Goal: Task Accomplishment & Management: Use online tool/utility

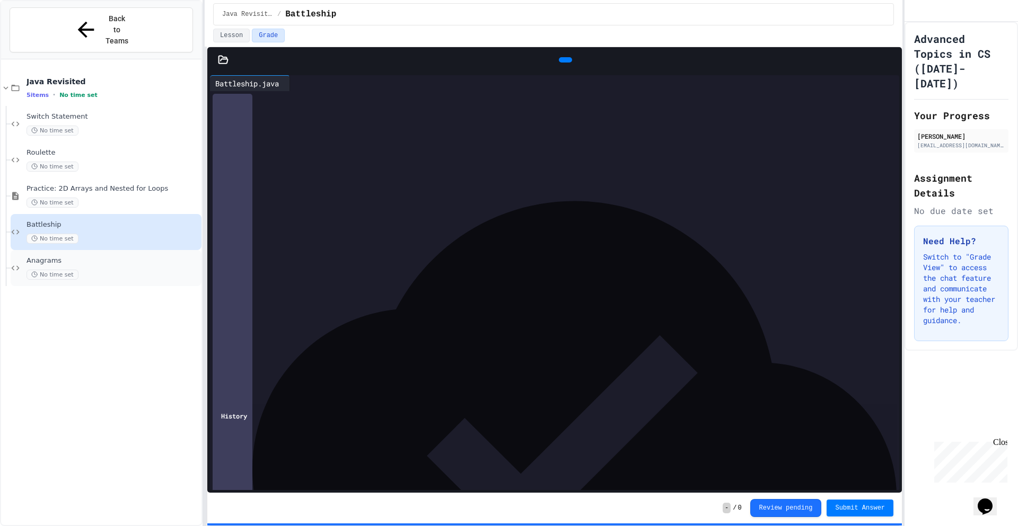
click at [81, 257] on span "Anagrams" at bounding box center [113, 261] width 173 height 9
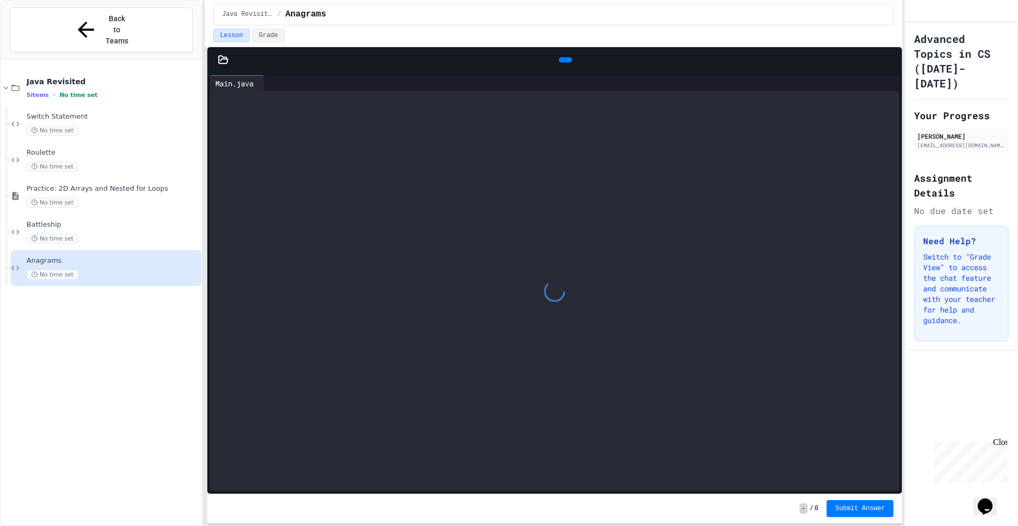
click at [223, 58] on icon at bounding box center [223, 60] width 11 height 11
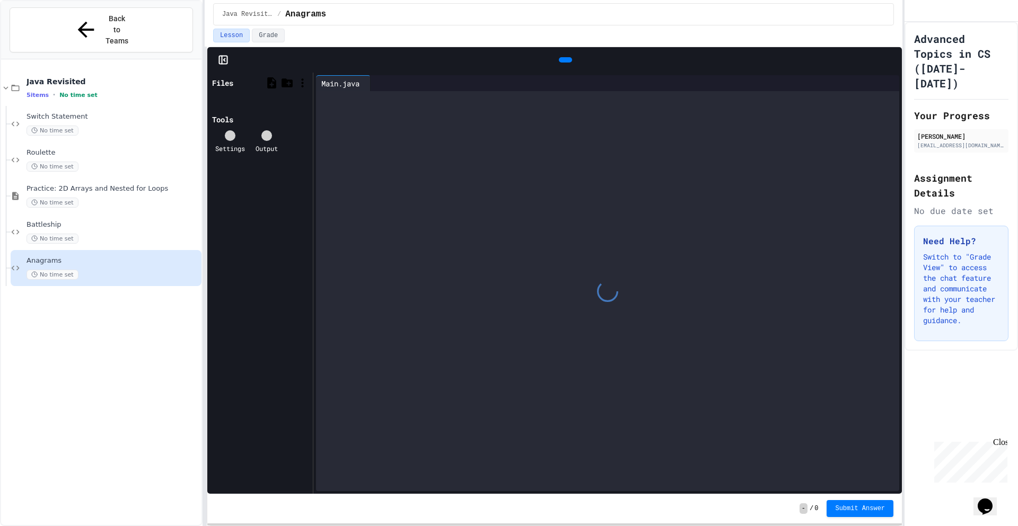
click at [407, 115] on div at bounding box center [607, 291] width 583 height 400
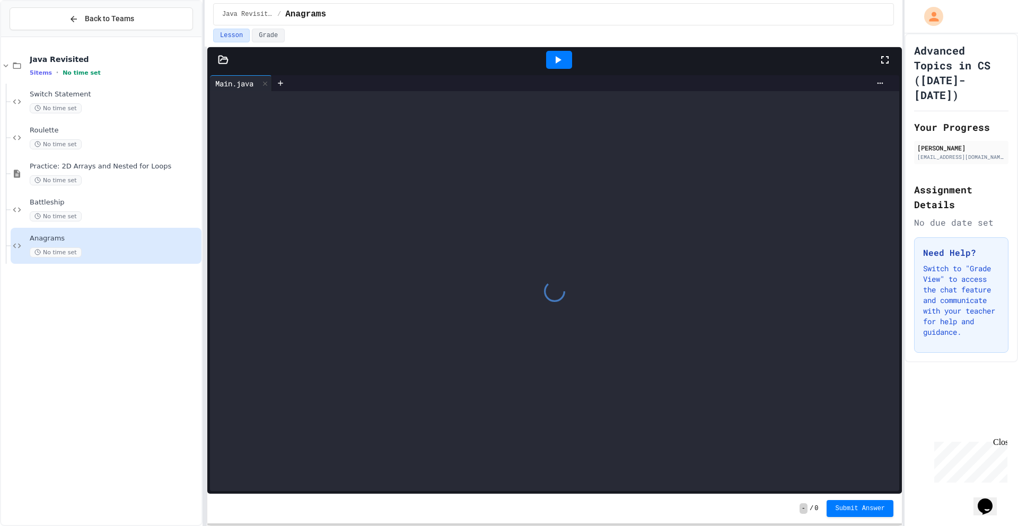
click at [229, 63] on div at bounding box center [223, 60] width 32 height 11
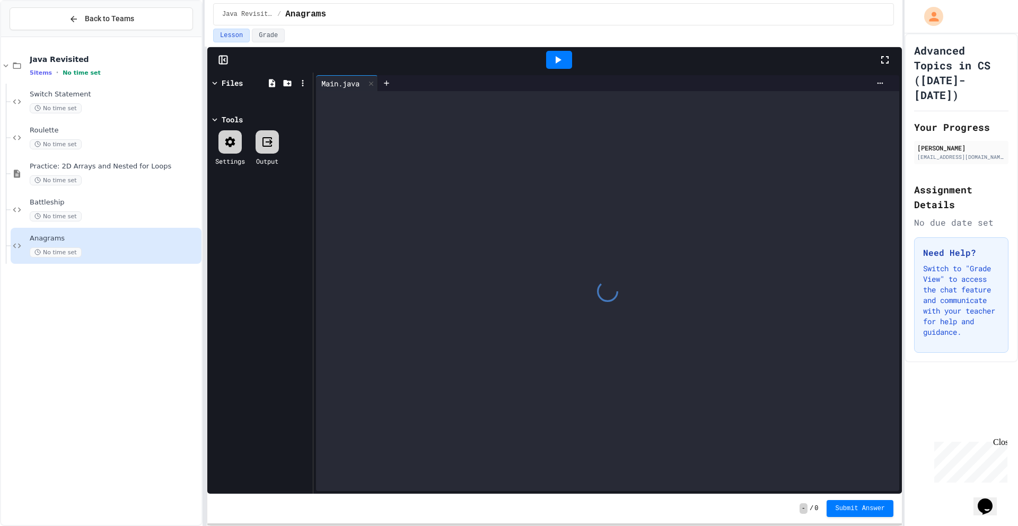
click at [216, 58] on div at bounding box center [223, 60] width 32 height 11
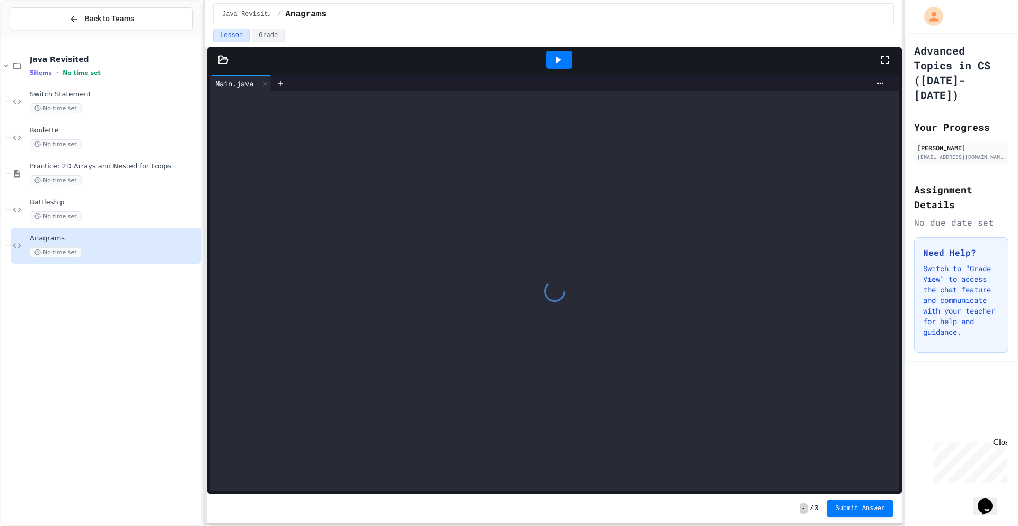
click at [216, 58] on div at bounding box center [223, 60] width 32 height 11
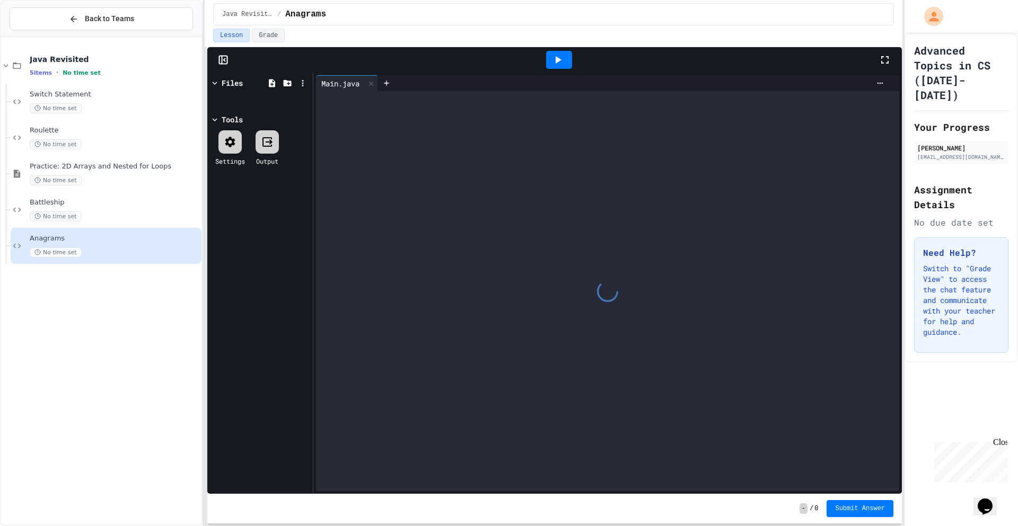
click at [228, 84] on div "Files" at bounding box center [232, 82] width 21 height 11
click at [227, 145] on icon at bounding box center [230, 142] width 10 height 10
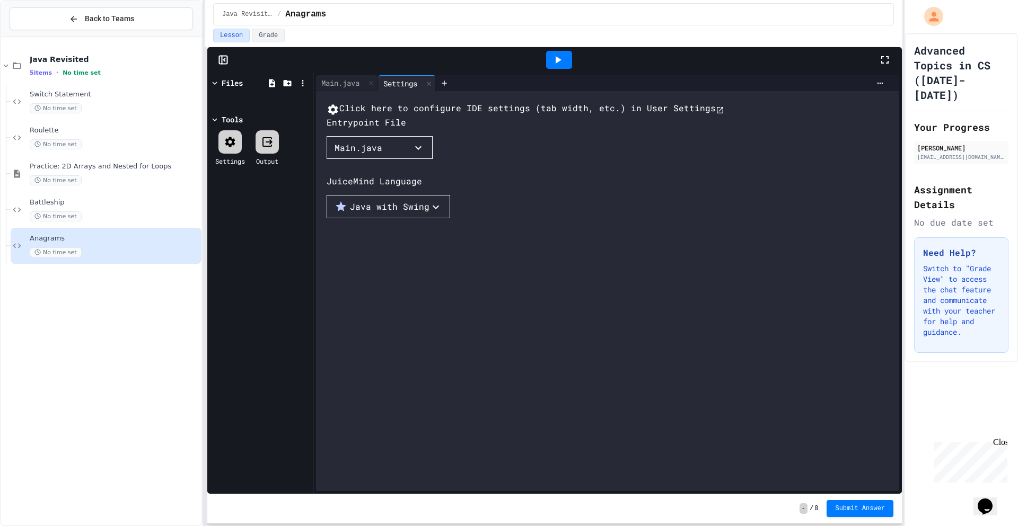
click at [421, 150] on icon "button" at bounding box center [418, 148] width 6 height 4
click at [327, 159] on div at bounding box center [327, 159] width 0 height 0
click at [235, 86] on div "Files" at bounding box center [232, 82] width 21 height 11
click at [433, 84] on icon at bounding box center [428, 83] width 7 height 7
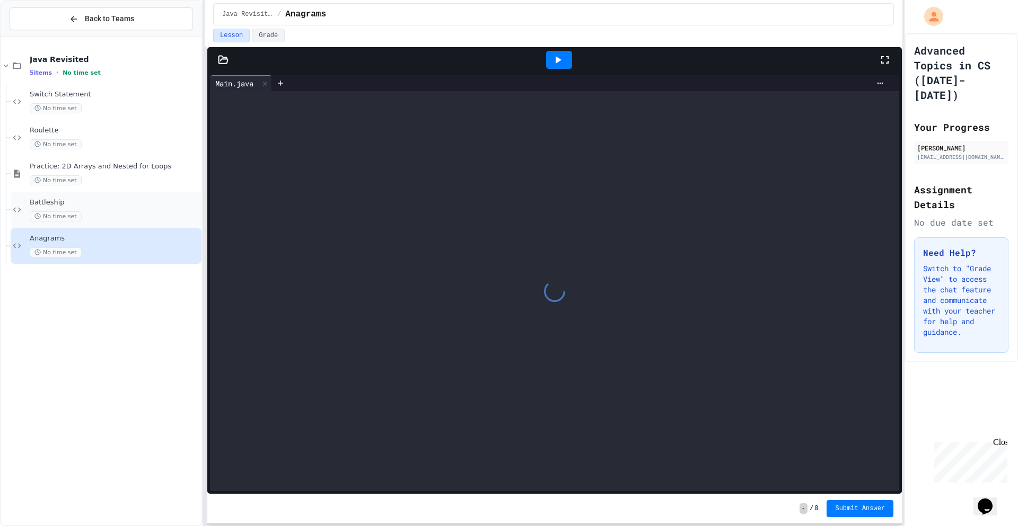
click at [134, 205] on span "Battleship" at bounding box center [115, 202] width 170 height 9
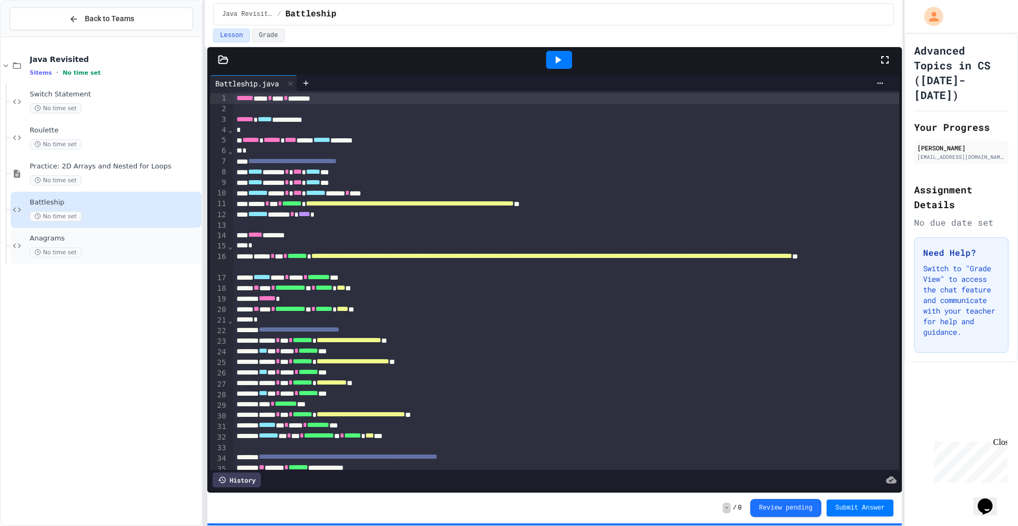
click at [125, 241] on span "Anagrams" at bounding box center [115, 238] width 170 height 9
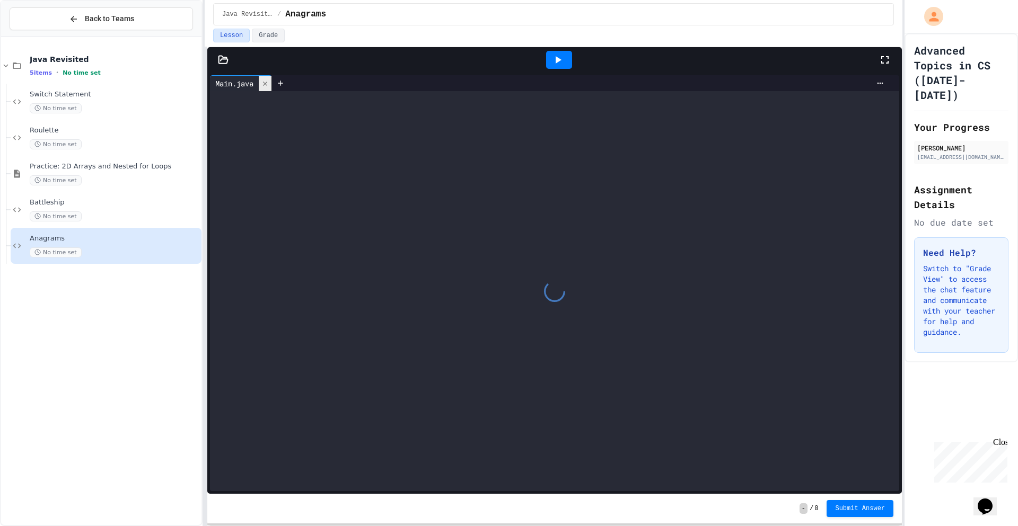
click at [271, 82] on div at bounding box center [265, 83] width 13 height 15
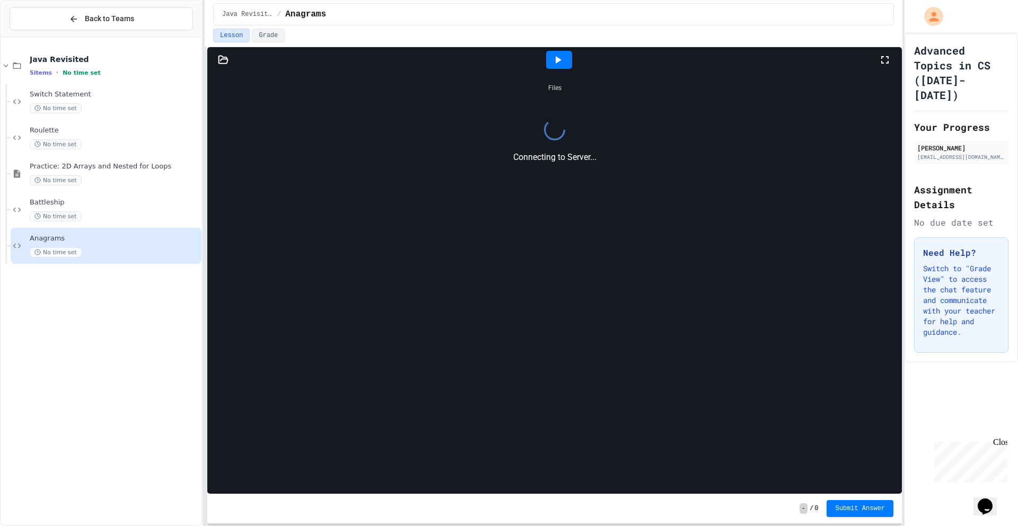
click at [559, 60] on icon at bounding box center [559, 59] width 6 height 7
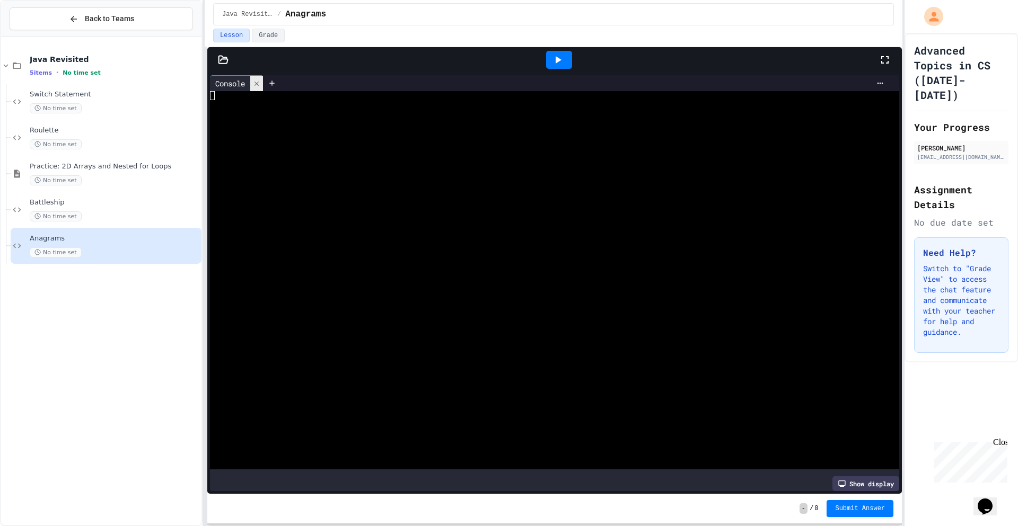
click at [251, 78] on div at bounding box center [256, 83] width 13 height 15
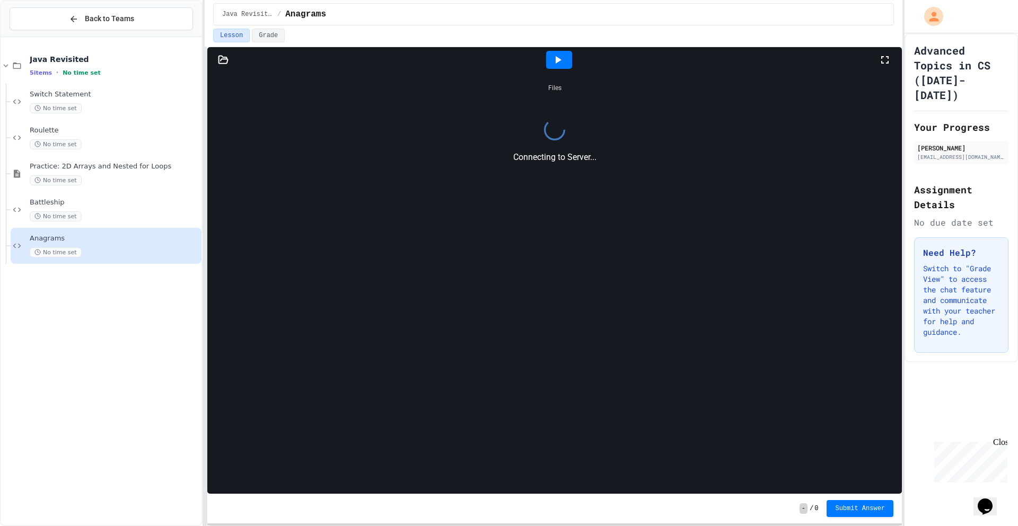
click at [224, 57] on icon at bounding box center [223, 59] width 9 height 7
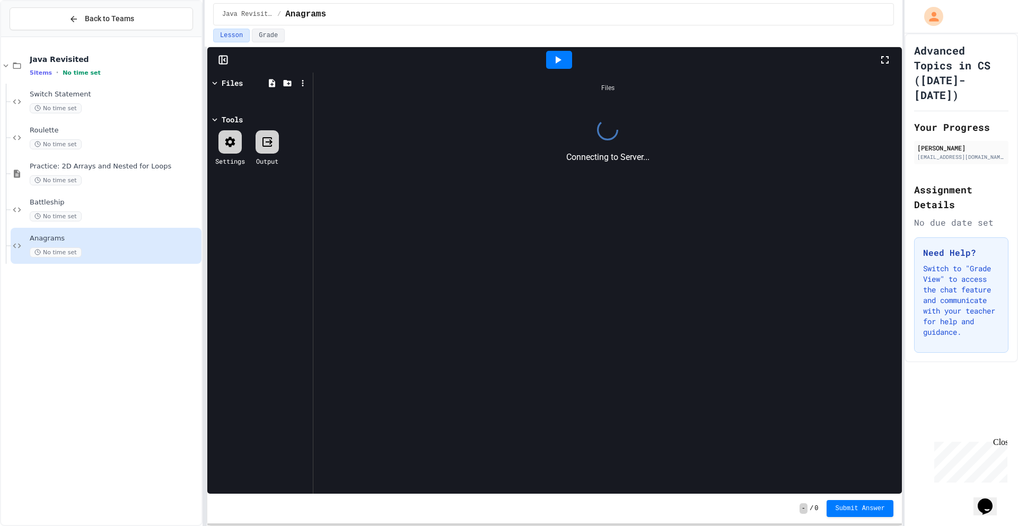
click at [227, 83] on div "Files" at bounding box center [232, 82] width 21 height 11
click at [298, 83] on icon at bounding box center [303, 83] width 10 height 10
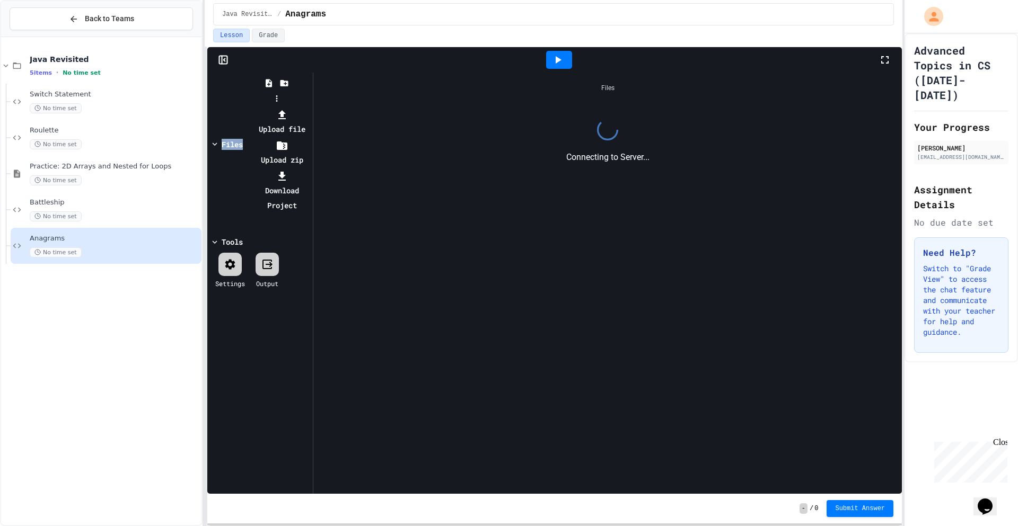
click at [310, 107] on div at bounding box center [276, 107] width 67 height 0
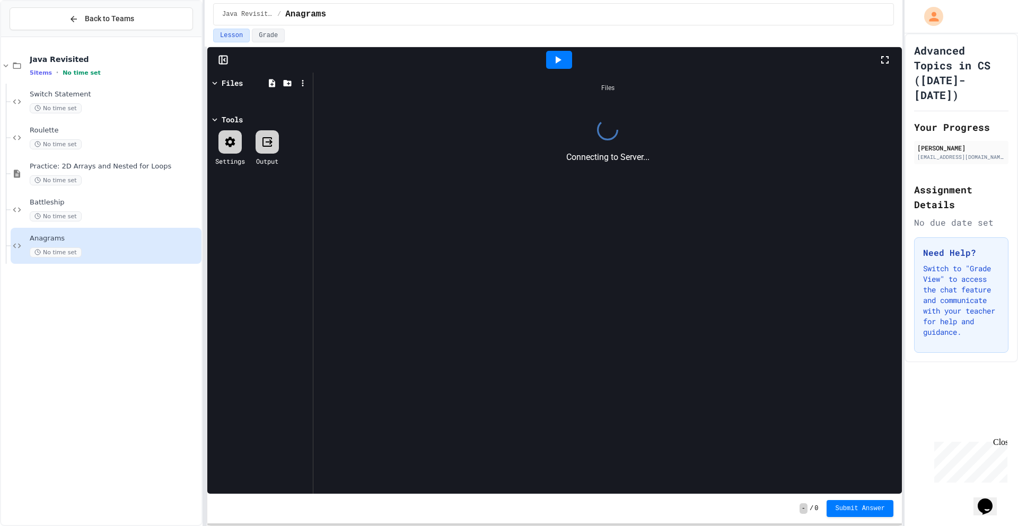
click at [273, 152] on div at bounding box center [267, 141] width 23 height 23
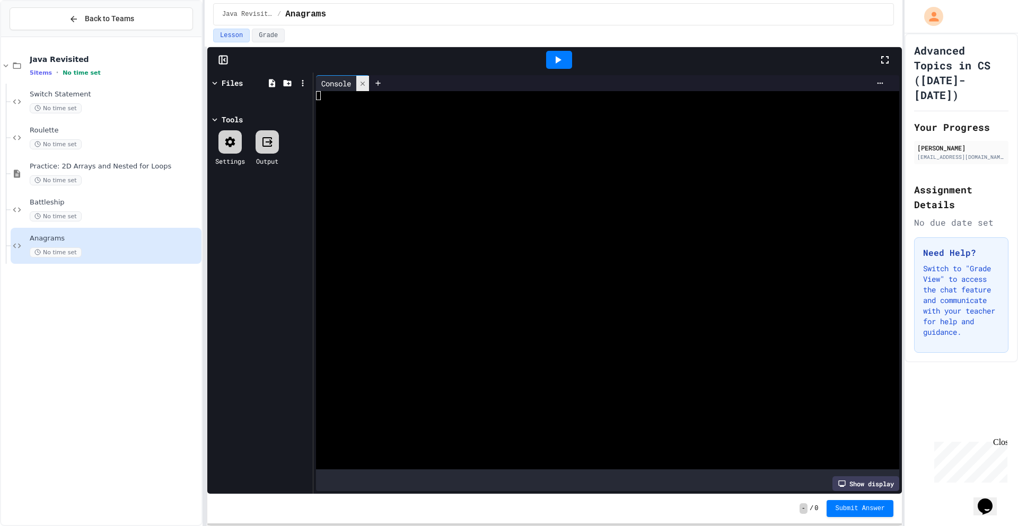
click at [357, 81] on div at bounding box center [362, 83] width 13 height 15
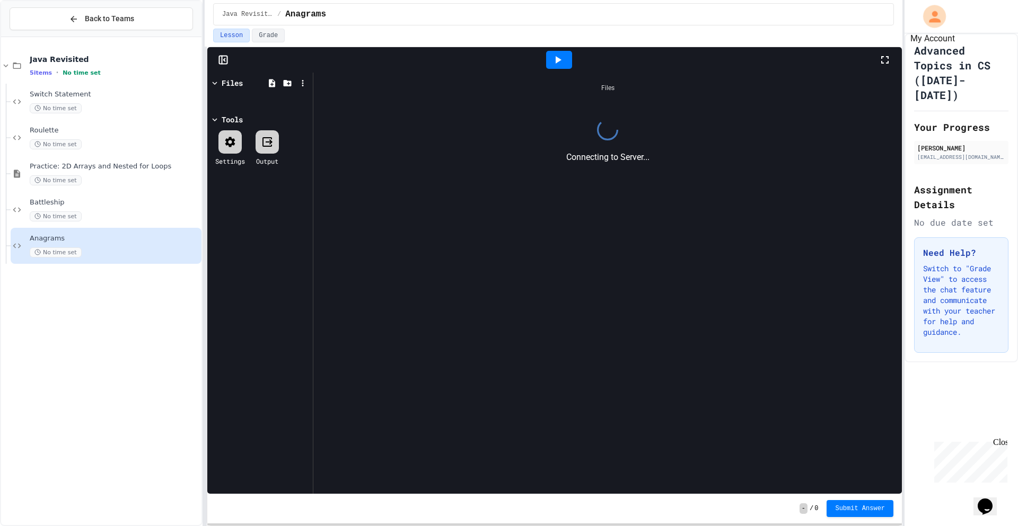
click at [938, 18] on icon "My Account" at bounding box center [934, 16] width 17 height 17
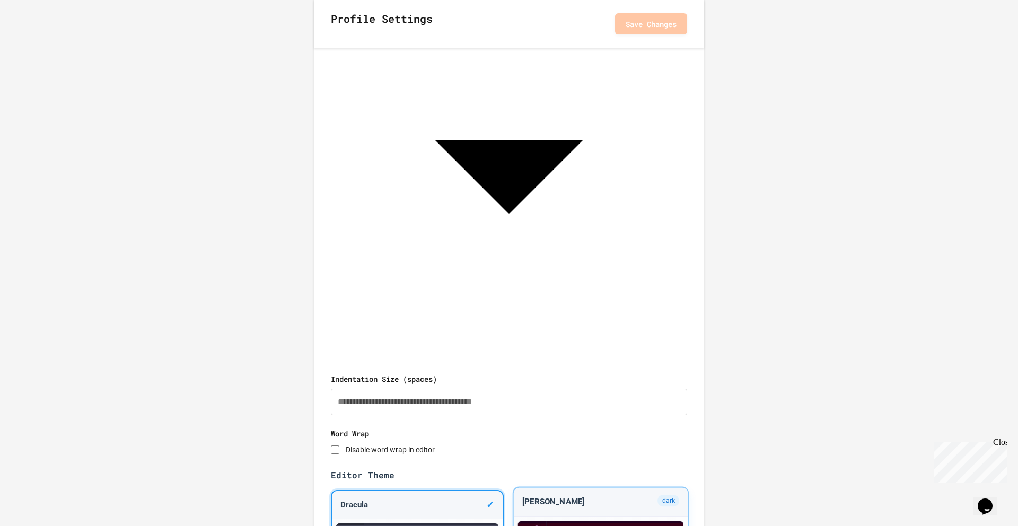
scroll to position [398, 0]
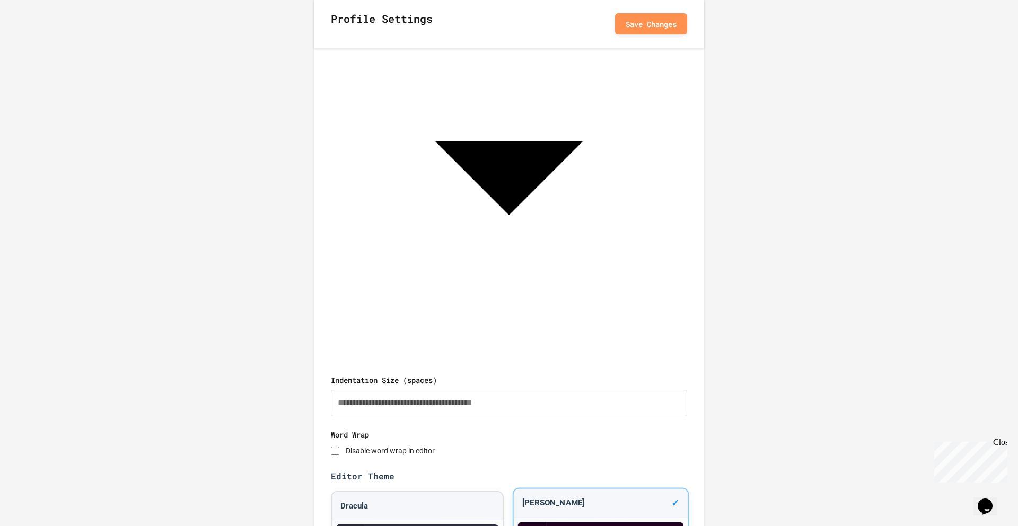
click at [654, 26] on button "Save Changes" at bounding box center [651, 23] width 72 height 21
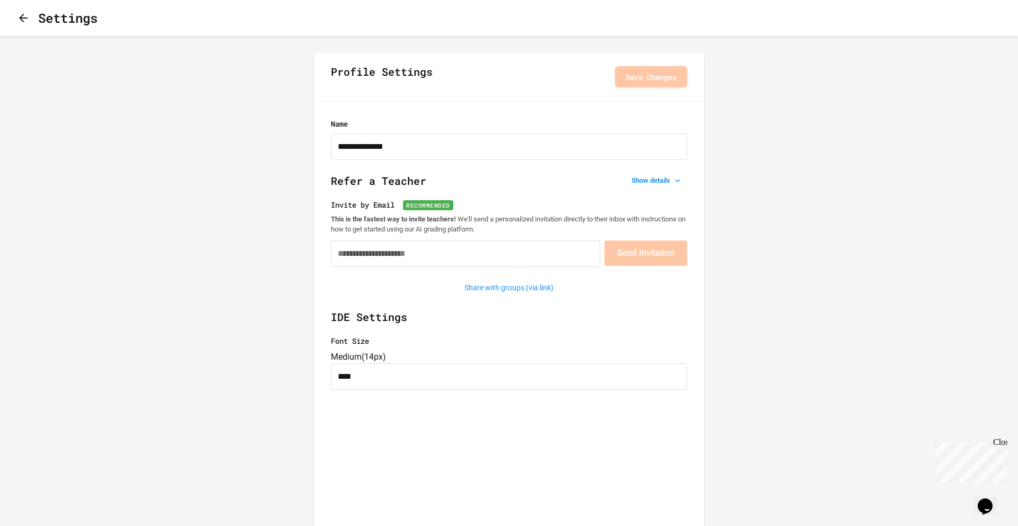
click at [30, 23] on icon "button" at bounding box center [23, 18] width 13 height 13
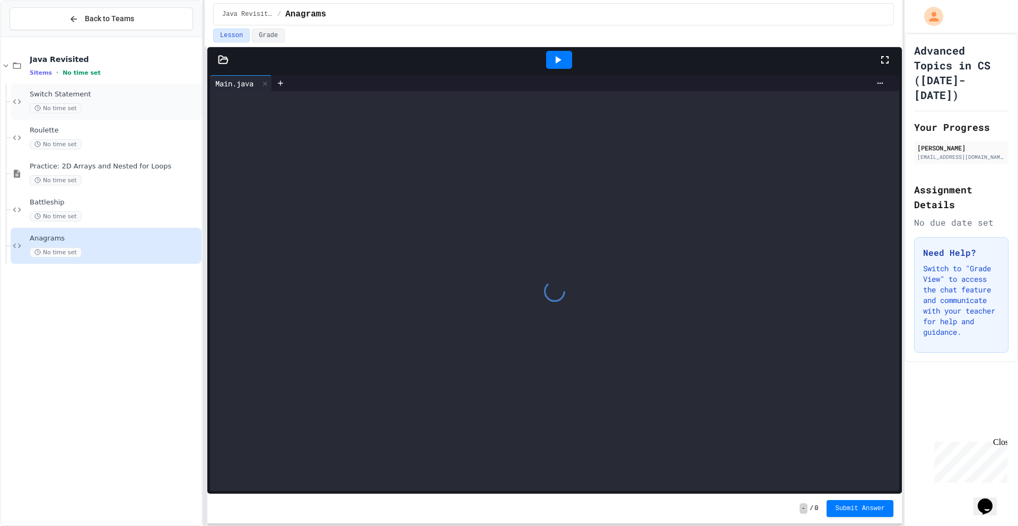
click at [111, 117] on div "Switch Statement No time set" at bounding box center [106, 102] width 191 height 36
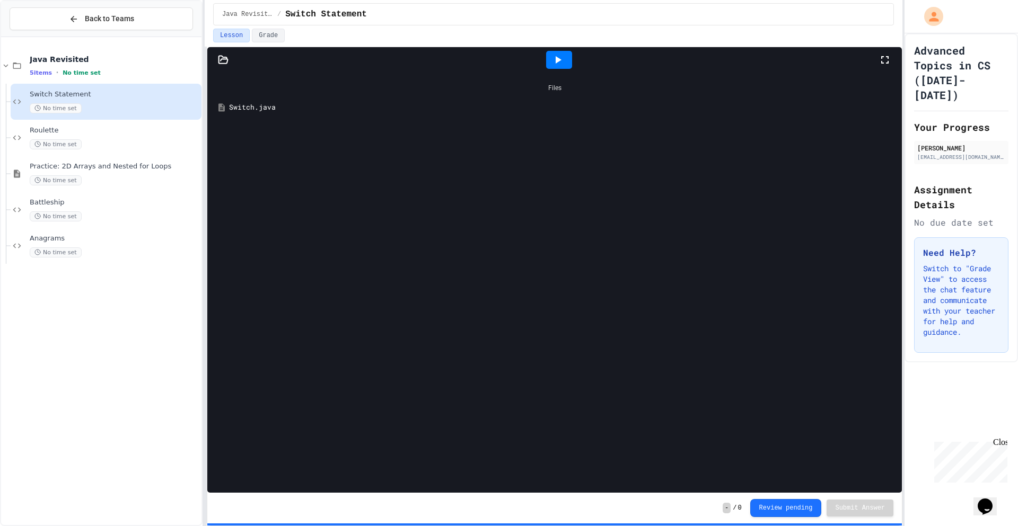
click at [264, 111] on div "Switch.java" at bounding box center [562, 107] width 666 height 11
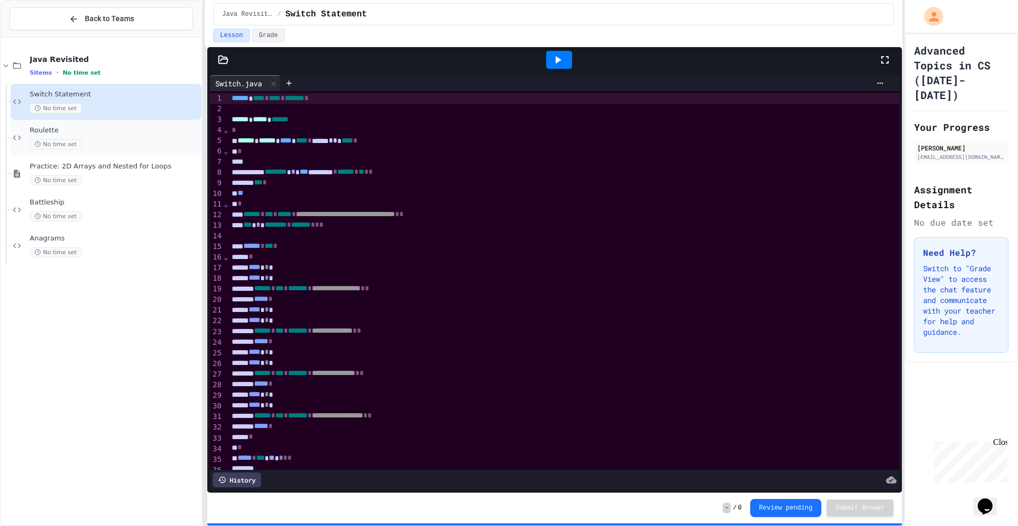
click at [104, 139] on div "No time set" at bounding box center [115, 144] width 170 height 10
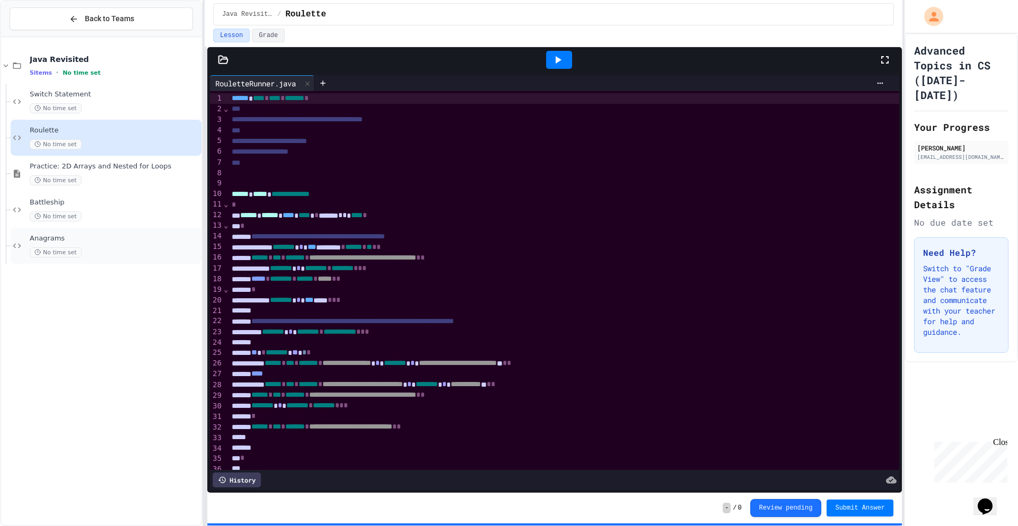
click at [86, 241] on span "Anagrams" at bounding box center [115, 238] width 170 height 9
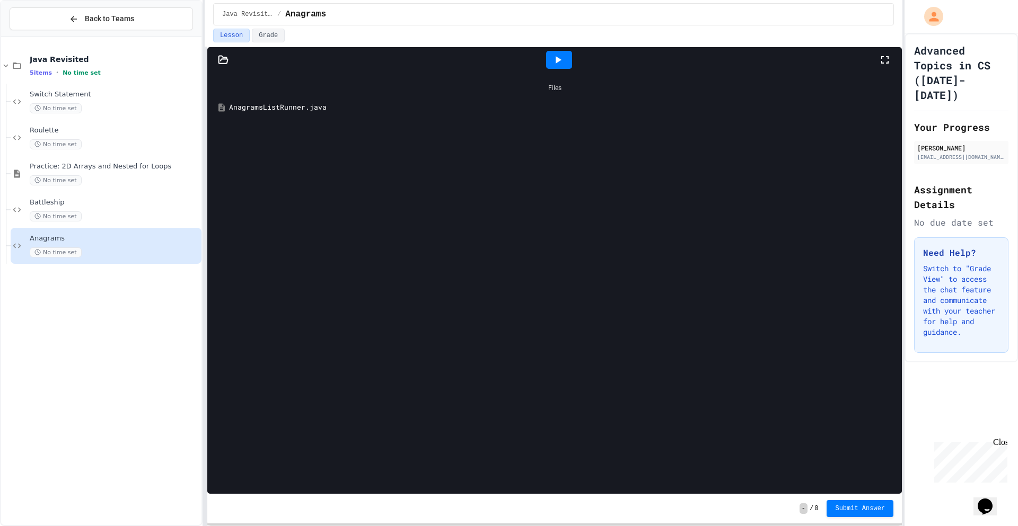
click at [292, 102] on div "AnagramsListRunner.java" at bounding box center [562, 107] width 666 height 11
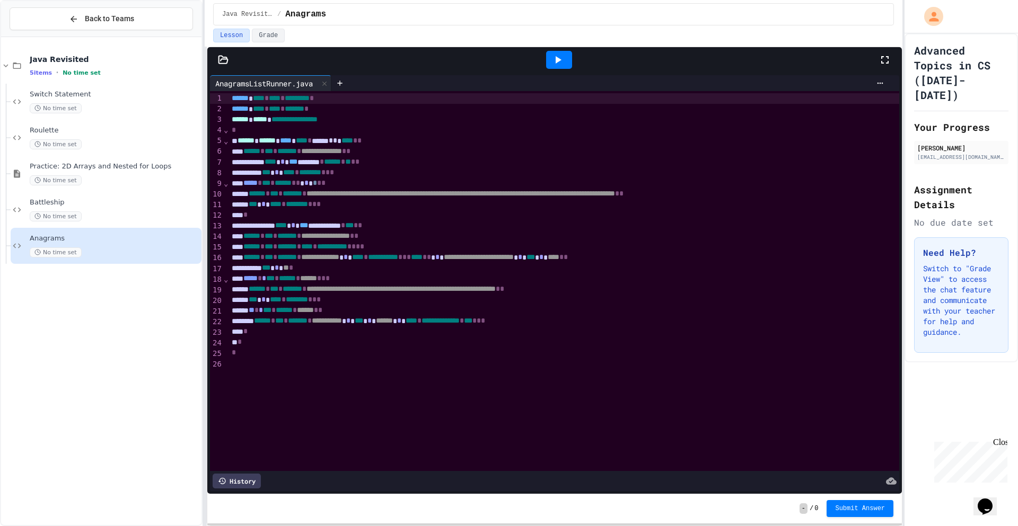
click at [219, 65] on icon at bounding box center [223, 60] width 11 height 11
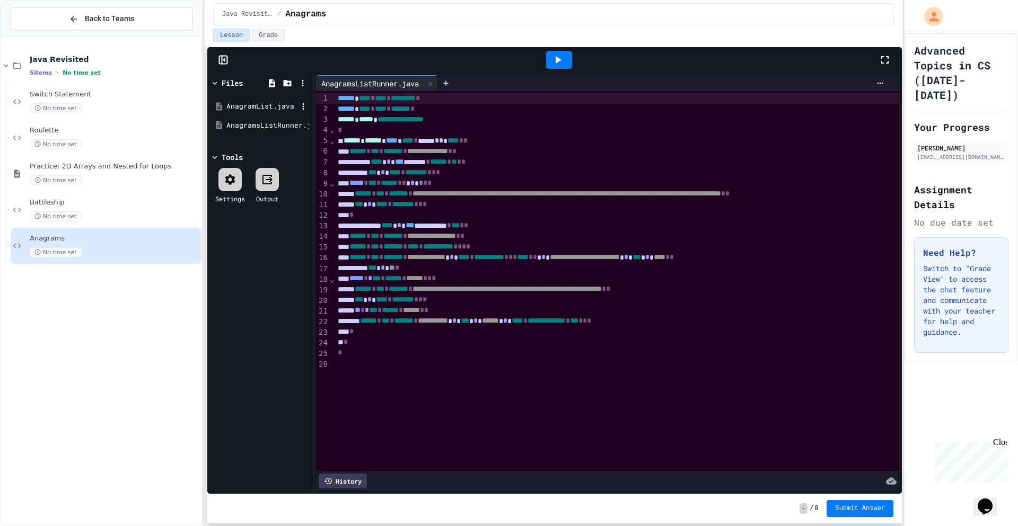
click at [243, 101] on div "AnagramList.java" at bounding box center [261, 106] width 71 height 11
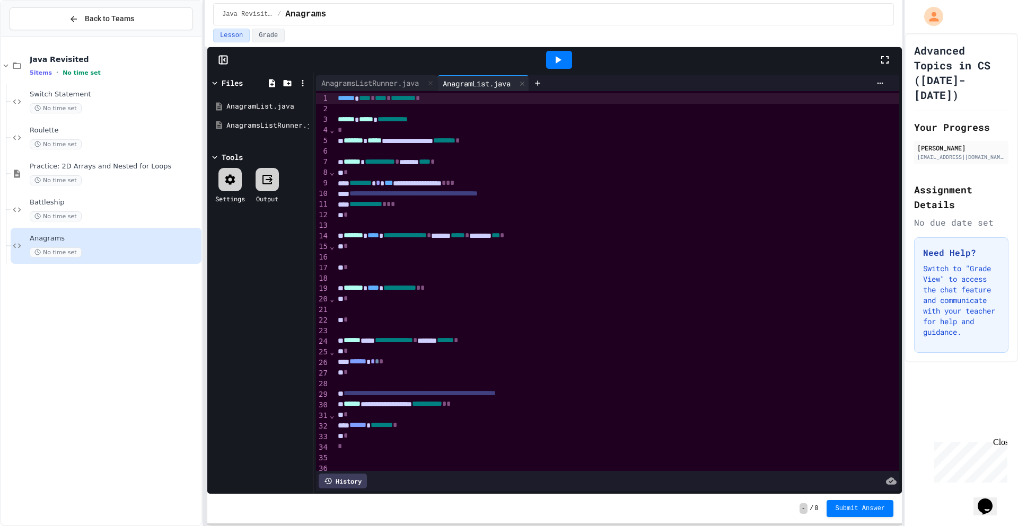
click at [232, 177] on icon at bounding box center [230, 179] width 10 height 10
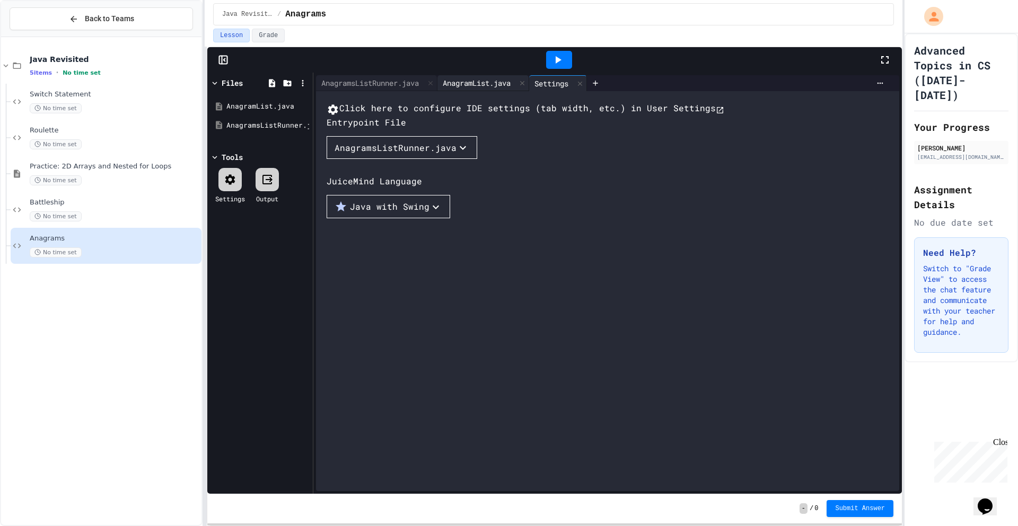
click at [504, 78] on div "AnagramList.java" at bounding box center [476, 82] width 78 height 11
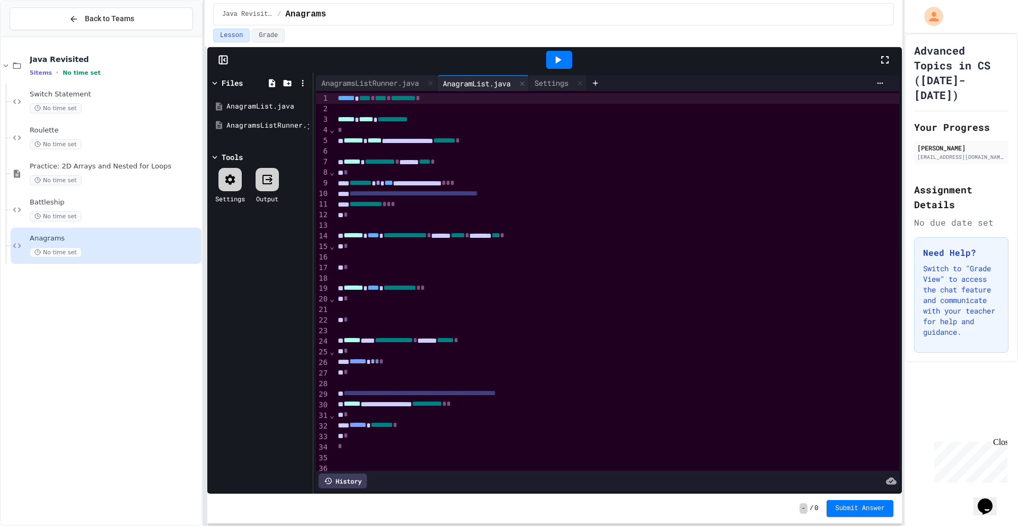
click at [885, 54] on icon at bounding box center [884, 60] width 13 height 13
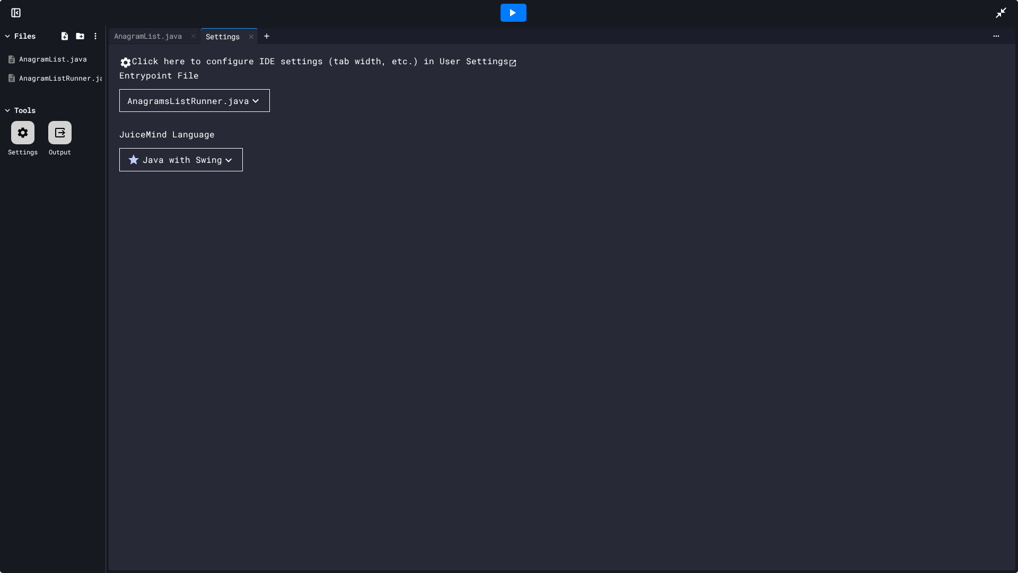
click at [210, 107] on div "AnagramsListRunner.java" at bounding box center [188, 100] width 122 height 13
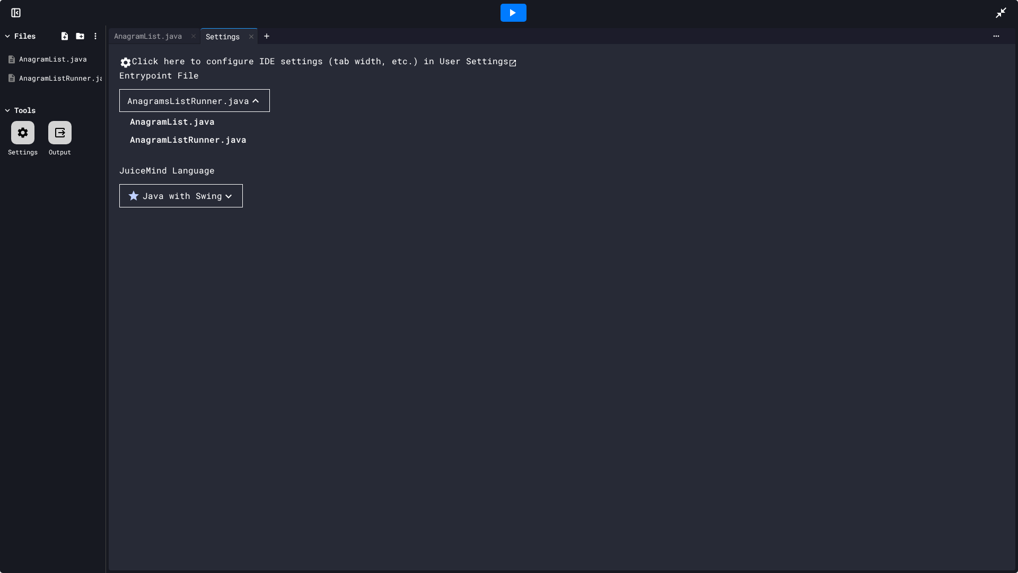
click at [192, 148] on li "AnagramListRunner.java" at bounding box center [188, 139] width 117 height 17
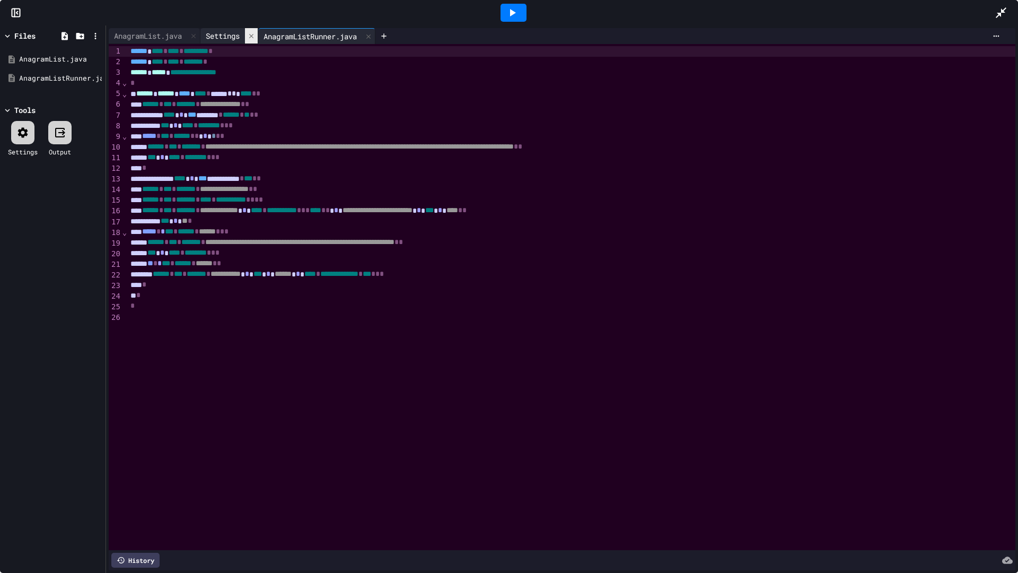
click at [253, 34] on icon at bounding box center [251, 35] width 7 height 7
click at [159, 32] on div "AnagramList.java" at bounding box center [148, 35] width 78 height 11
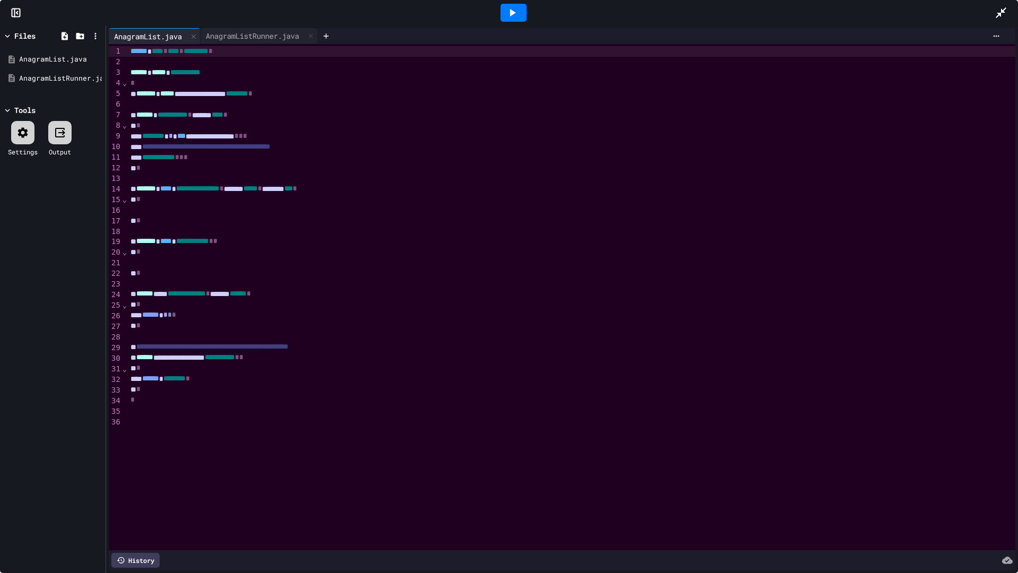
click at [249, 207] on div at bounding box center [571, 210] width 889 height 11
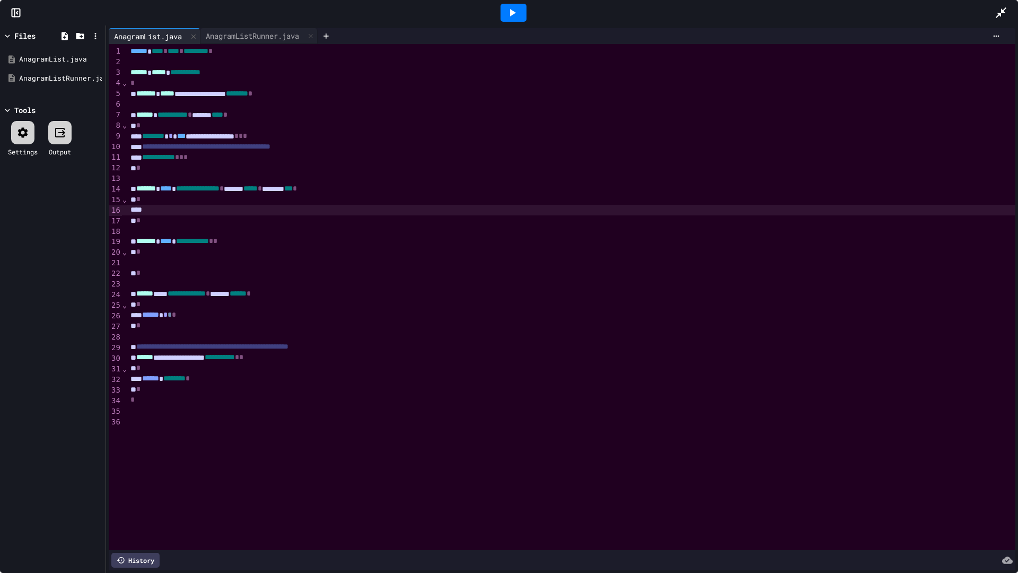
click at [326, 95] on div "**********" at bounding box center [571, 94] width 889 height 11
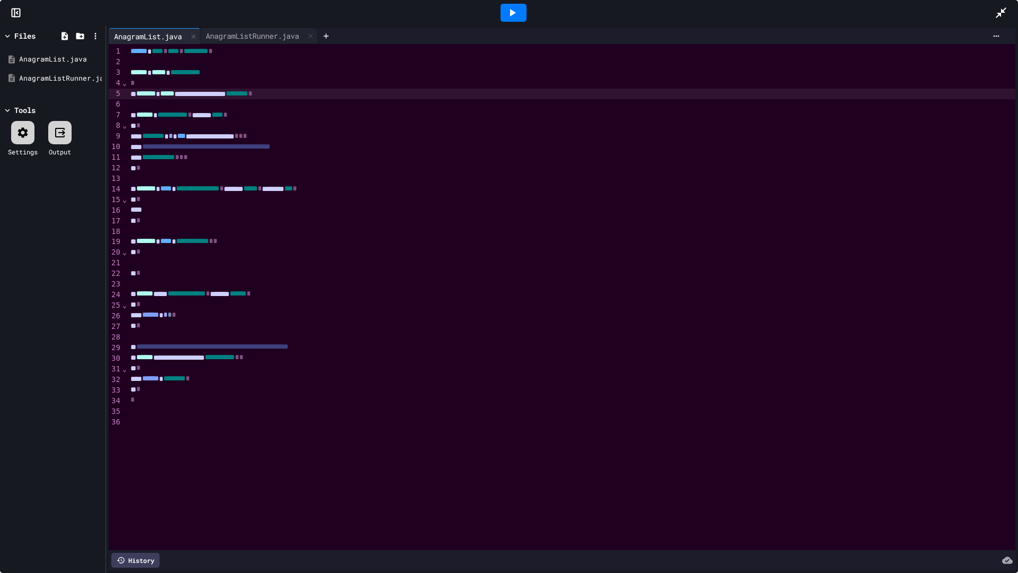
click at [231, 210] on div at bounding box center [571, 210] width 889 height 11
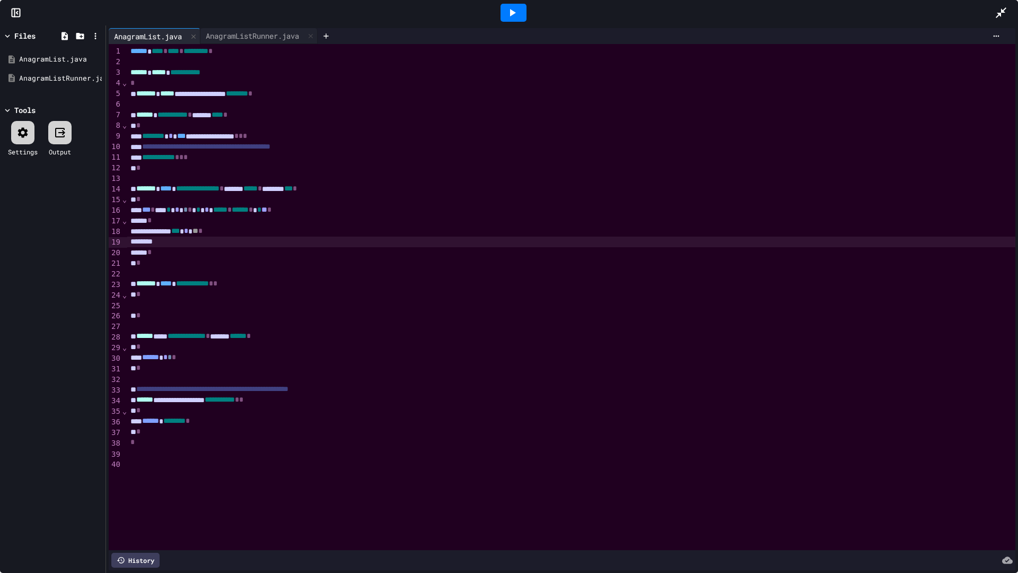
click at [198, 223] on div "*" at bounding box center [571, 220] width 889 height 11
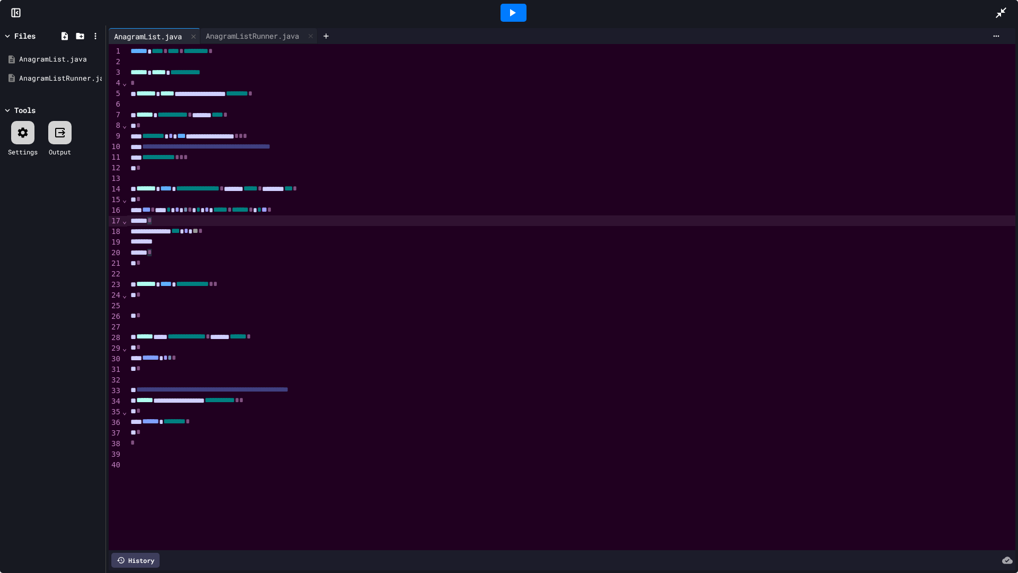
click at [198, 229] on span "**" at bounding box center [195, 230] width 6 height 7
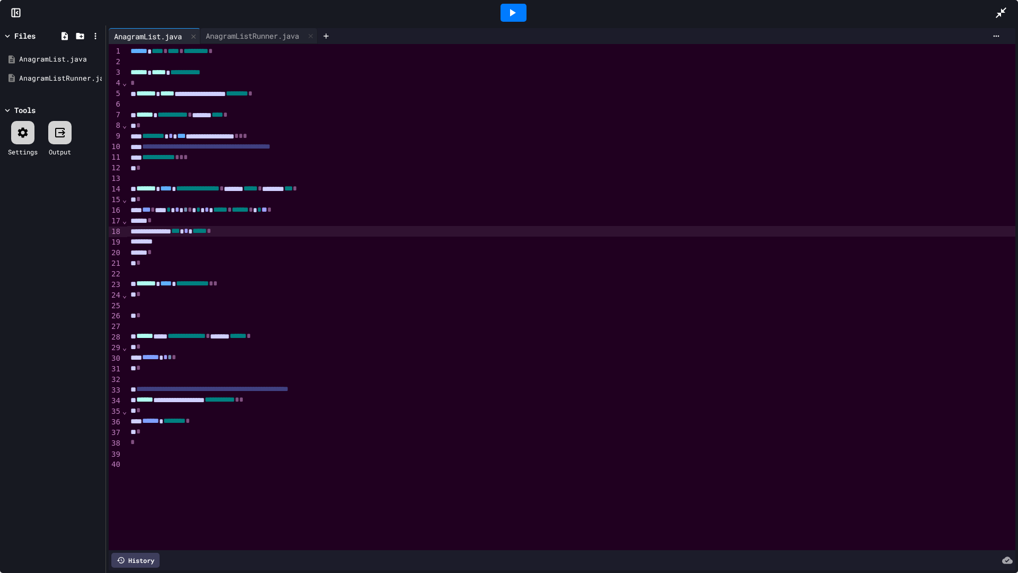
click at [360, 144] on div "**********" at bounding box center [571, 147] width 889 height 11
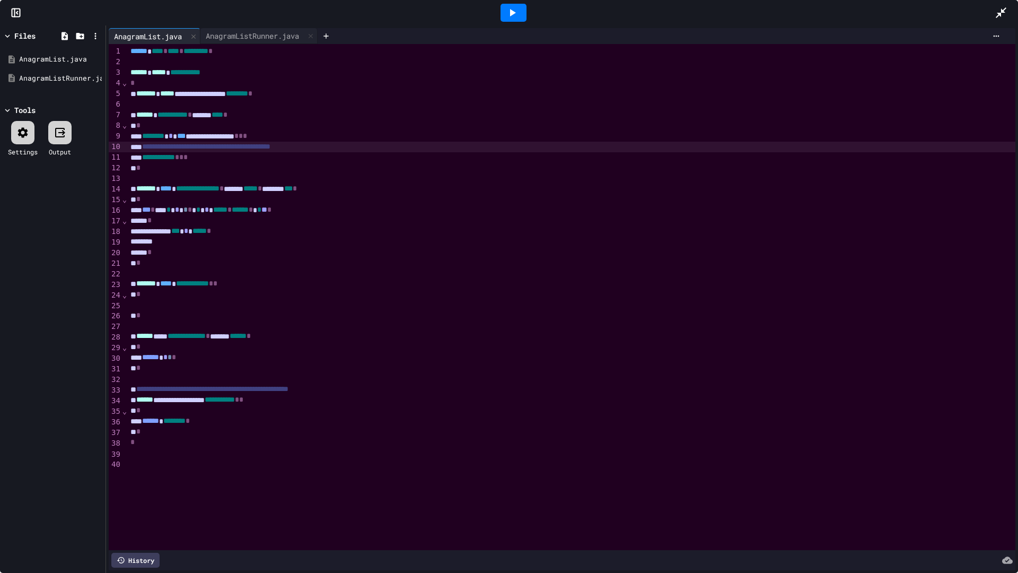
click at [234, 242] on div at bounding box center [571, 241] width 889 height 11
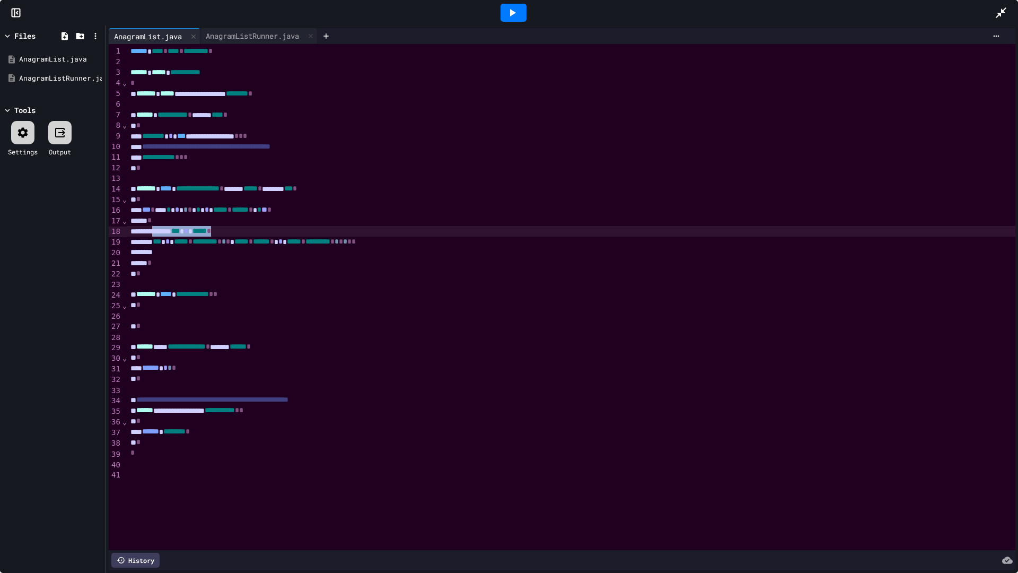
drag, startPoint x: 251, startPoint y: 232, endPoint x: 163, endPoint y: 234, distance: 87.5
click at [163, 234] on div "****** *** * ***** *" at bounding box center [571, 231] width 889 height 11
click at [212, 202] on div "*" at bounding box center [571, 199] width 889 height 11
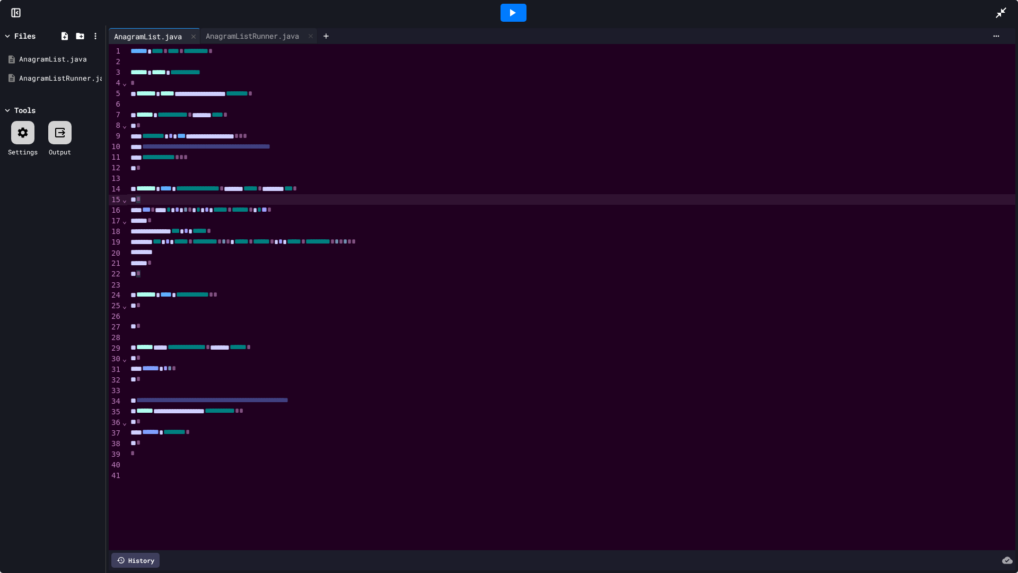
click at [258, 229] on div "****** *** * ***** *" at bounding box center [571, 231] width 889 height 11
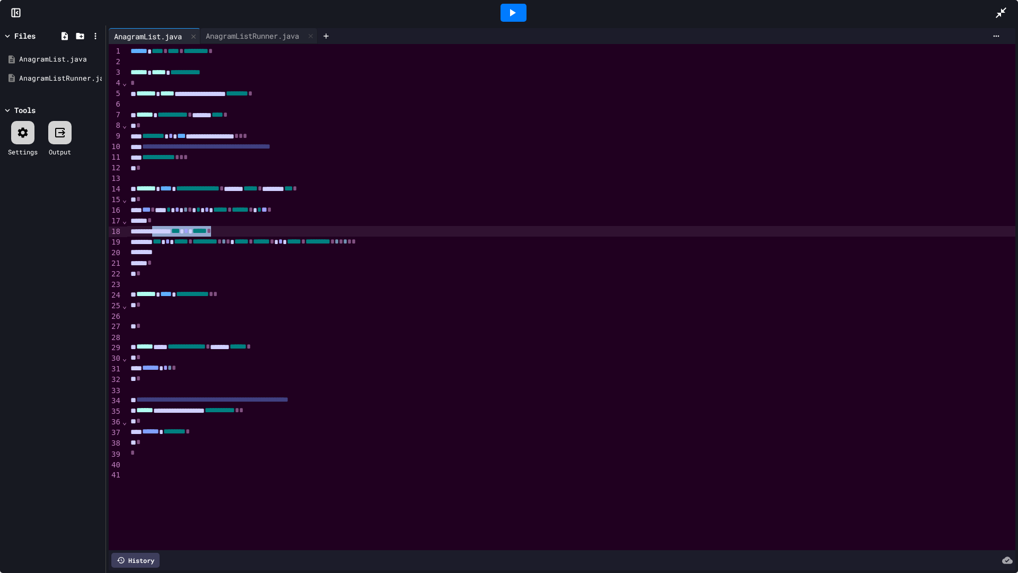
drag, startPoint x: 258, startPoint y: 231, endPoint x: 163, endPoint y: 232, distance: 94.4
click at [163, 232] on div "****** *** * ***** *" at bounding box center [571, 231] width 889 height 11
click at [182, 201] on div "*" at bounding box center [571, 199] width 889 height 11
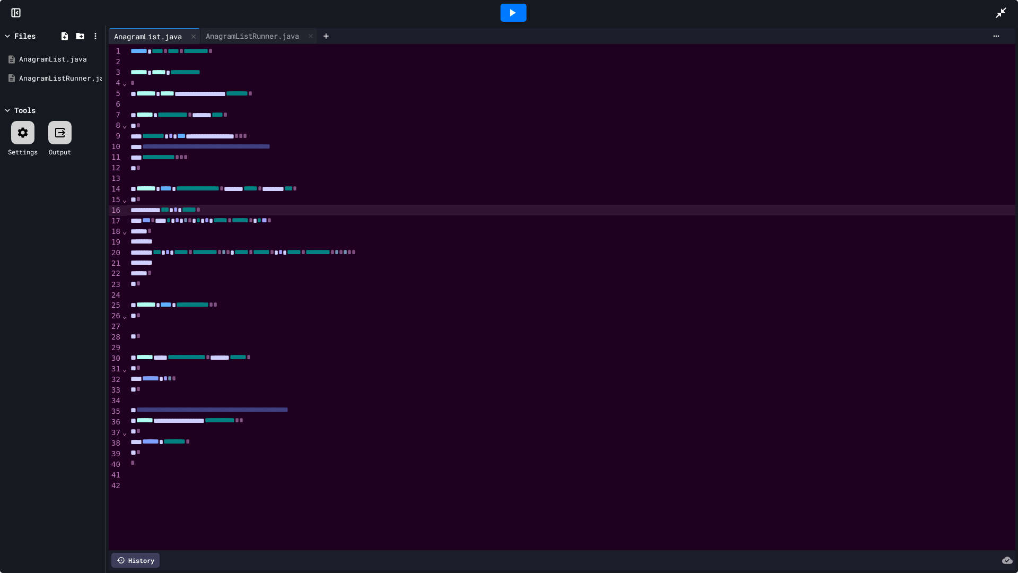
click at [178, 240] on div at bounding box center [571, 241] width 889 height 11
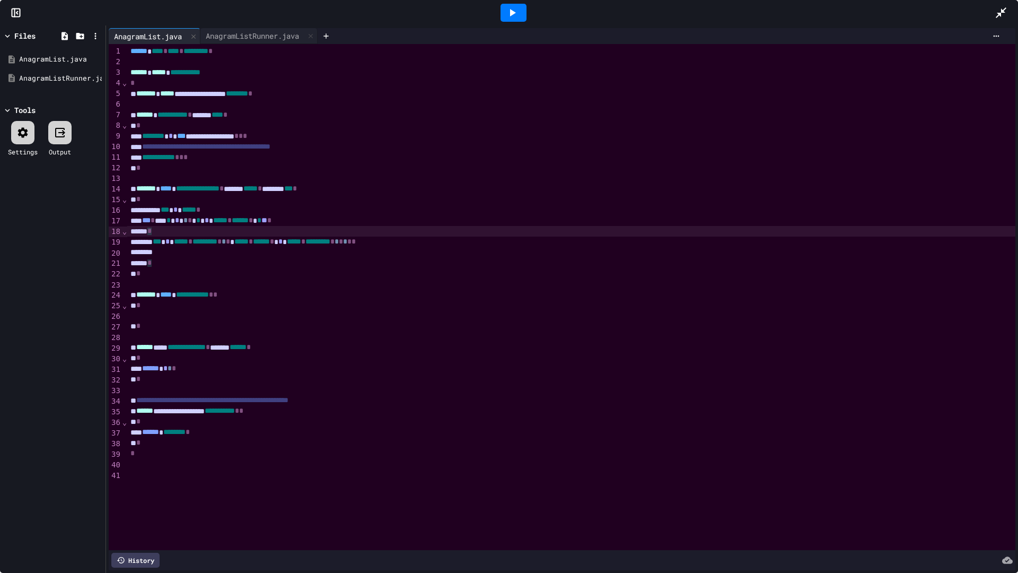
click at [352, 250] on div at bounding box center [571, 252] width 889 height 11
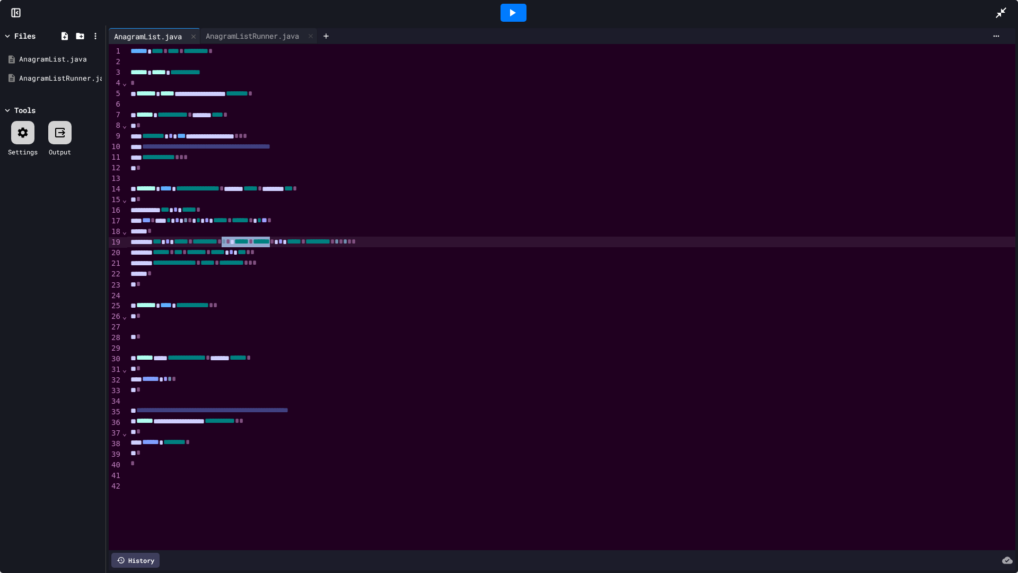
drag, startPoint x: 321, startPoint y: 244, endPoint x: 259, endPoint y: 245, distance: 62.0
click at [259, 245] on div "*** * ***** * ********* * * * ***** * ****** * * ***** * ********* * * * * * *" at bounding box center [571, 241] width 889 height 11
copy div "* * ***** * ******"
click at [252, 265] on span "*" at bounding box center [250, 262] width 4 height 7
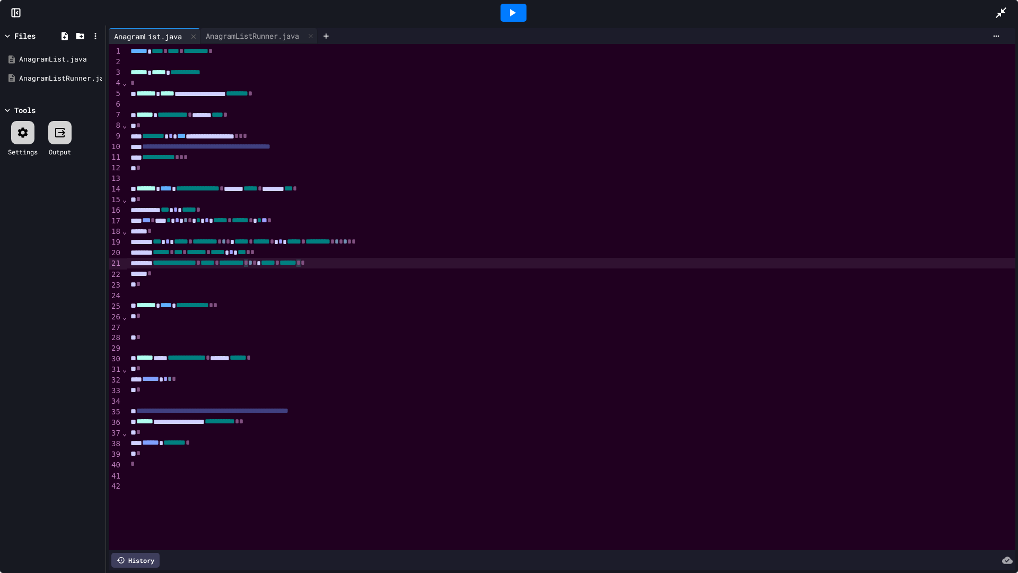
click at [379, 266] on div "**********" at bounding box center [571, 263] width 889 height 11
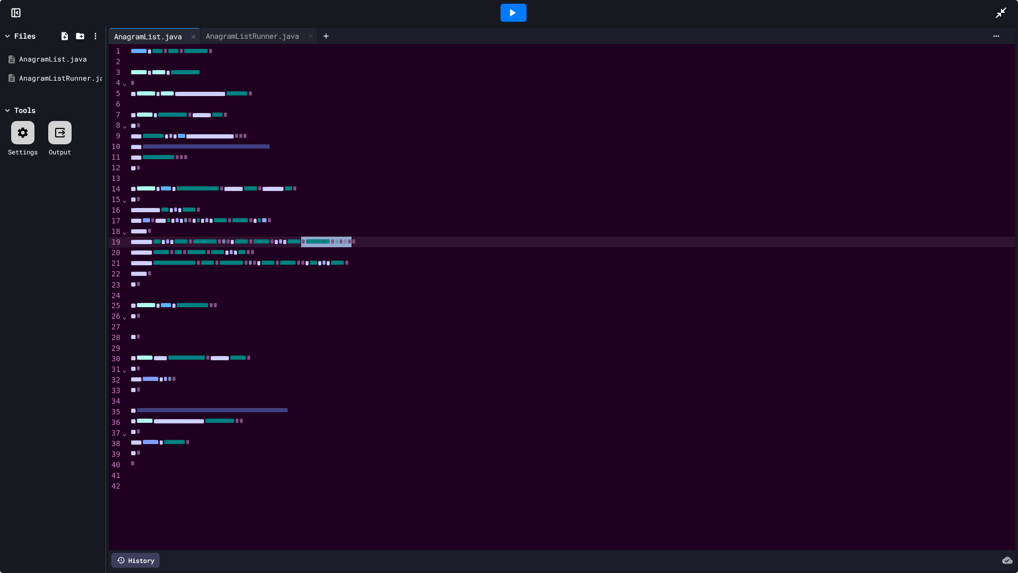
drag, startPoint x: 422, startPoint y: 243, endPoint x: 359, endPoint y: 247, distance: 63.2
click at [359, 247] on div "*** * ***** * ********* * * * ***** * ****** * * ***** * ********* * * * * * *" at bounding box center [571, 241] width 889 height 11
click at [349, 263] on span "*" at bounding box center [347, 262] width 4 height 7
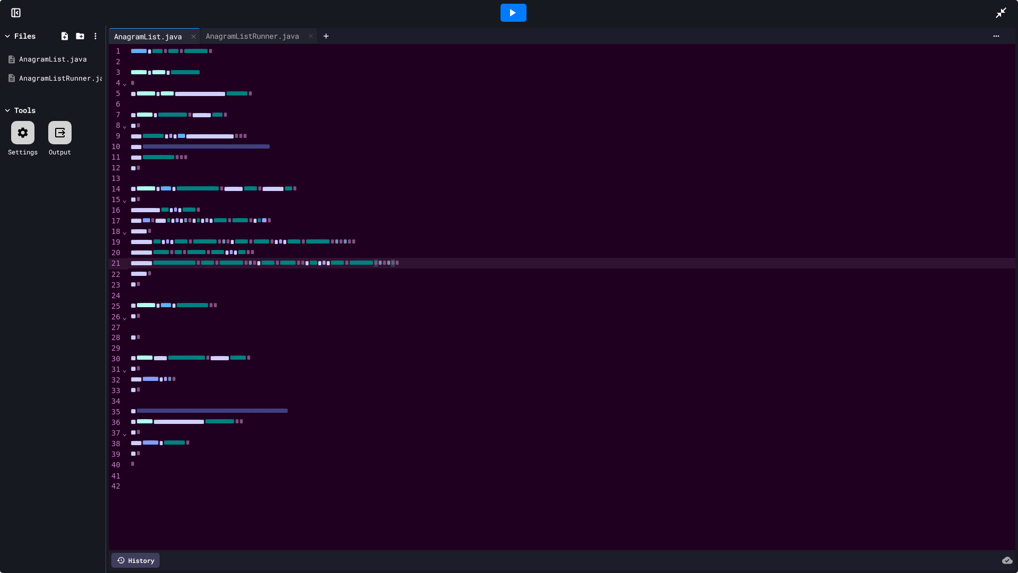
click at [511, 264] on div "**********" at bounding box center [571, 263] width 889 height 11
click at [403, 263] on span "*" at bounding box center [401, 262] width 4 height 7
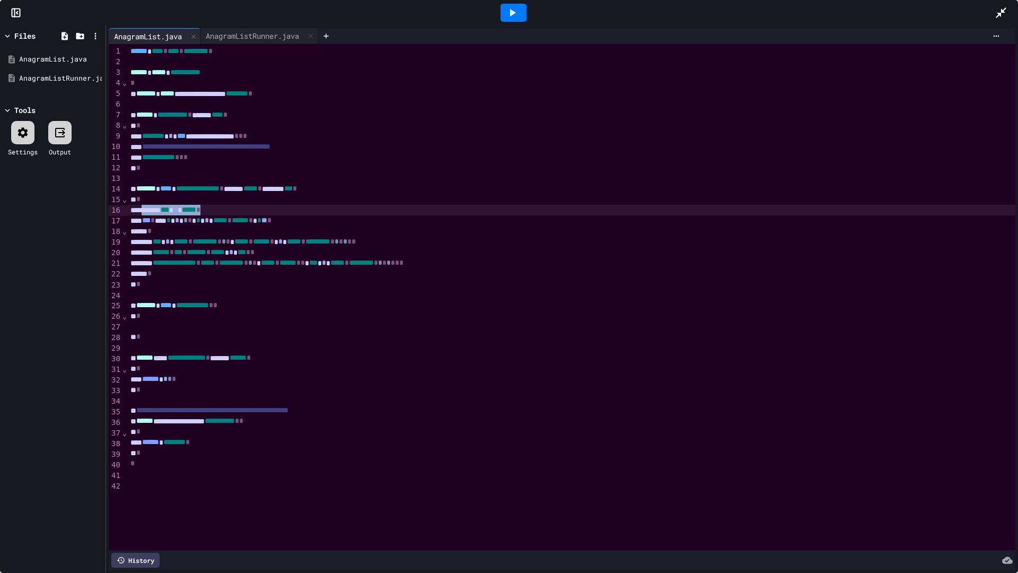
drag, startPoint x: 242, startPoint y: 214, endPoint x: 146, endPoint y: 215, distance: 96.0
click at [146, 215] on div "**********" at bounding box center [571, 297] width 889 height 506
click at [178, 244] on div "*** * ***** * ********* * * * ***** * ****** * * ***** * ********* * * * * * *" at bounding box center [571, 241] width 889 height 11
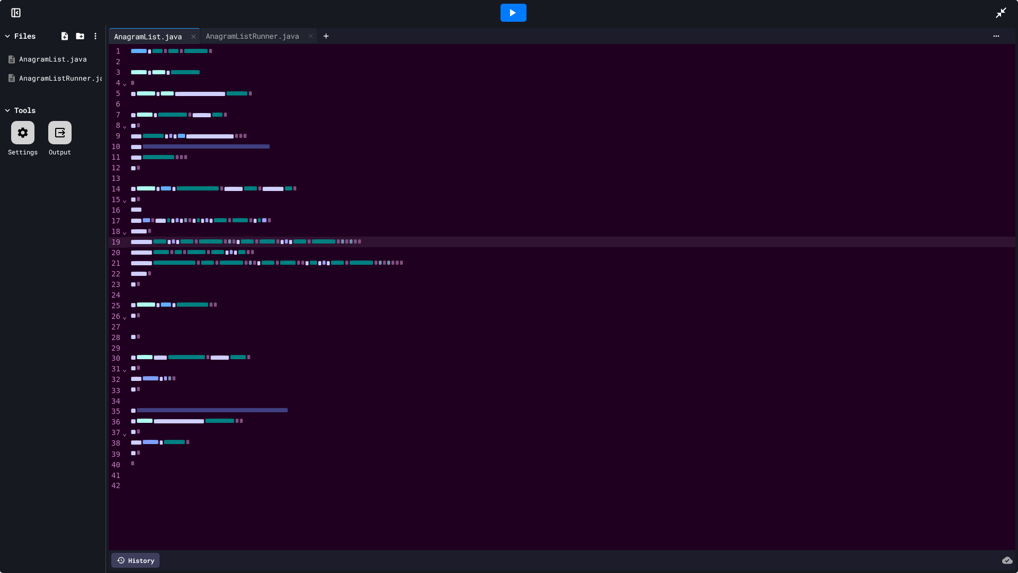
click at [338, 213] on div at bounding box center [571, 210] width 889 height 11
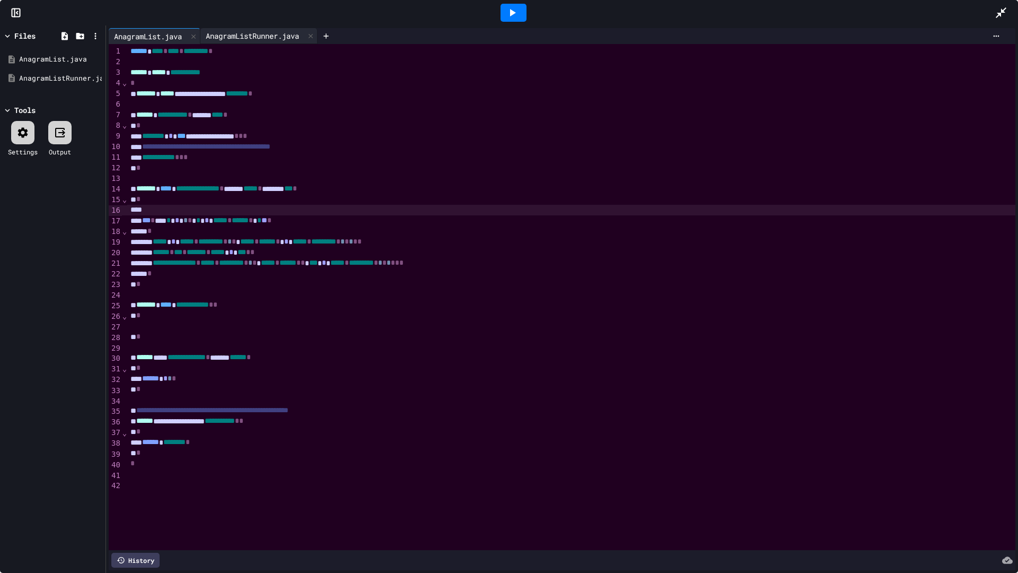
click at [265, 37] on div "AnagramListRunner.java" at bounding box center [252, 35] width 104 height 11
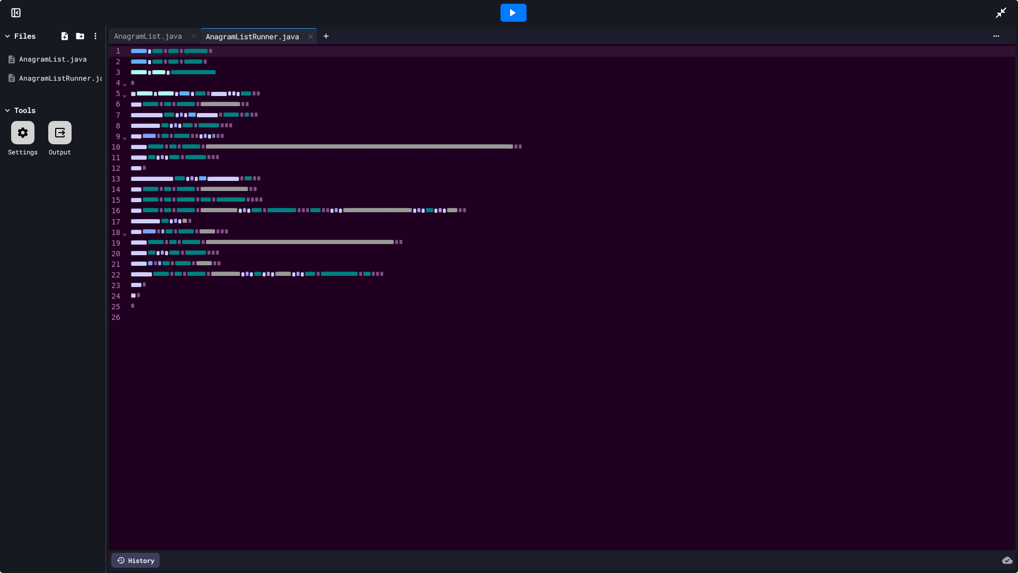
click at [506, 12] on icon at bounding box center [512, 12] width 13 height 13
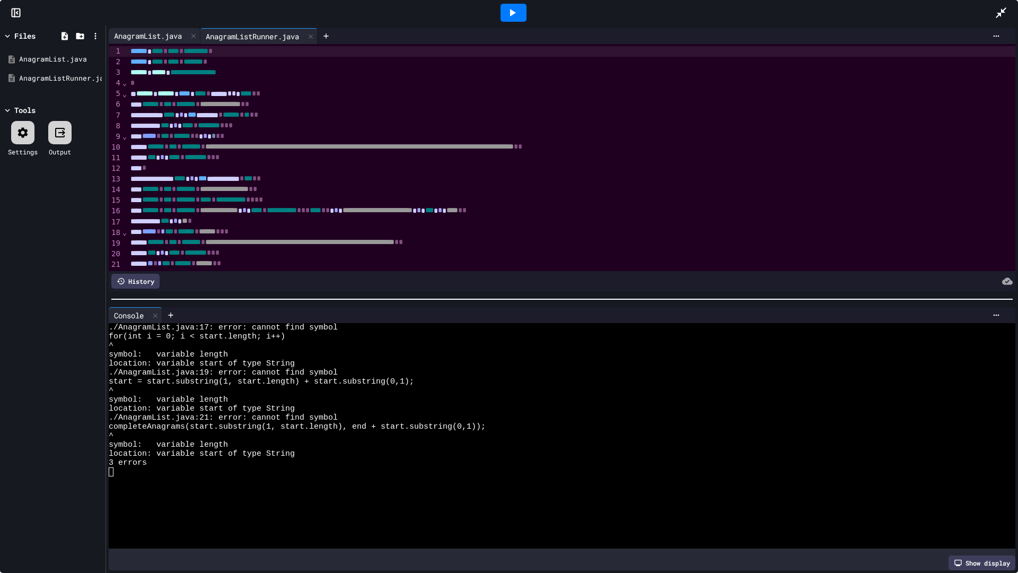
click at [134, 33] on div "AnagramList.java" at bounding box center [148, 35] width 78 height 11
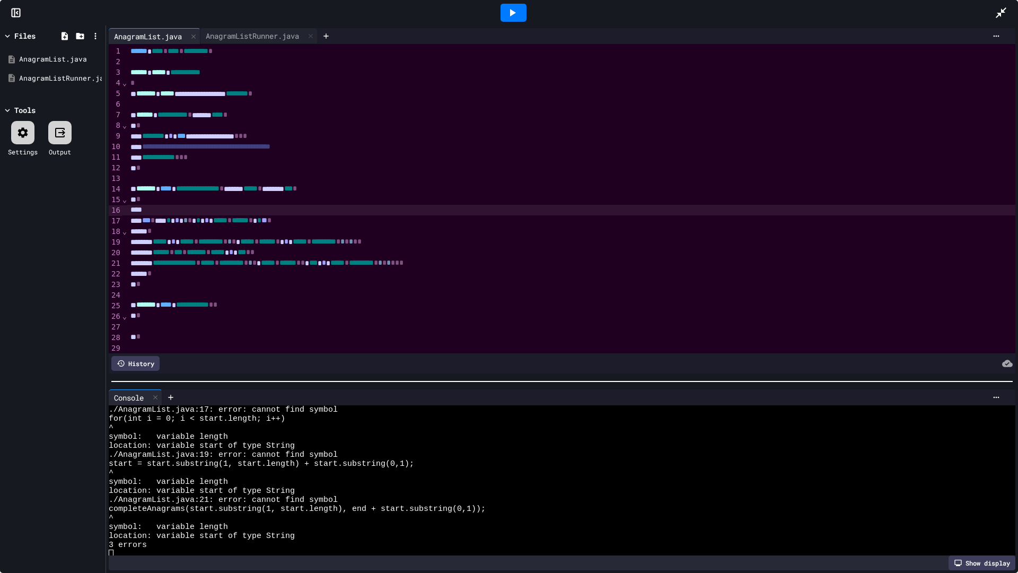
click at [376, 386] on div at bounding box center [562, 381] width 912 height 11
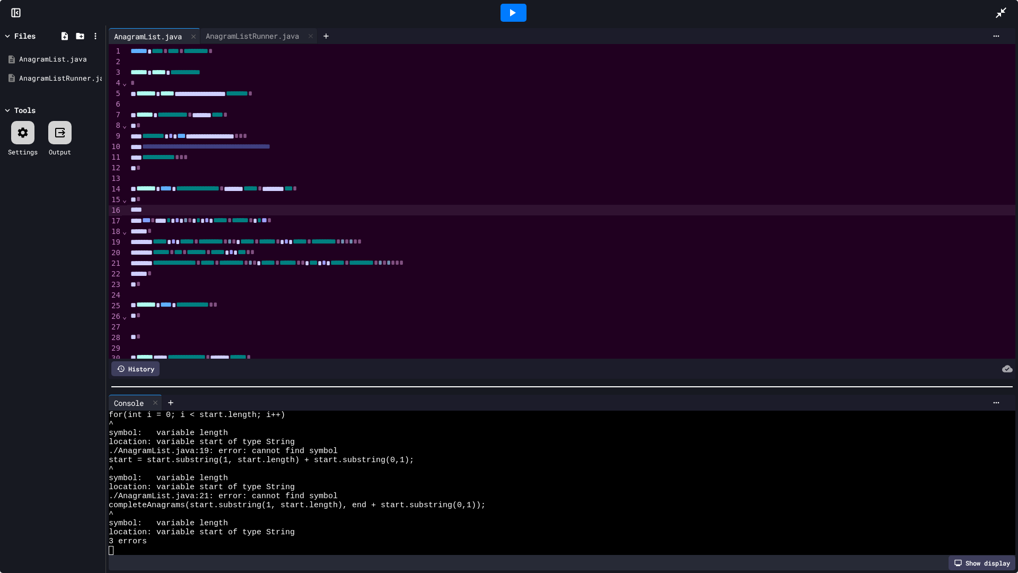
scroll to position [9, 0]
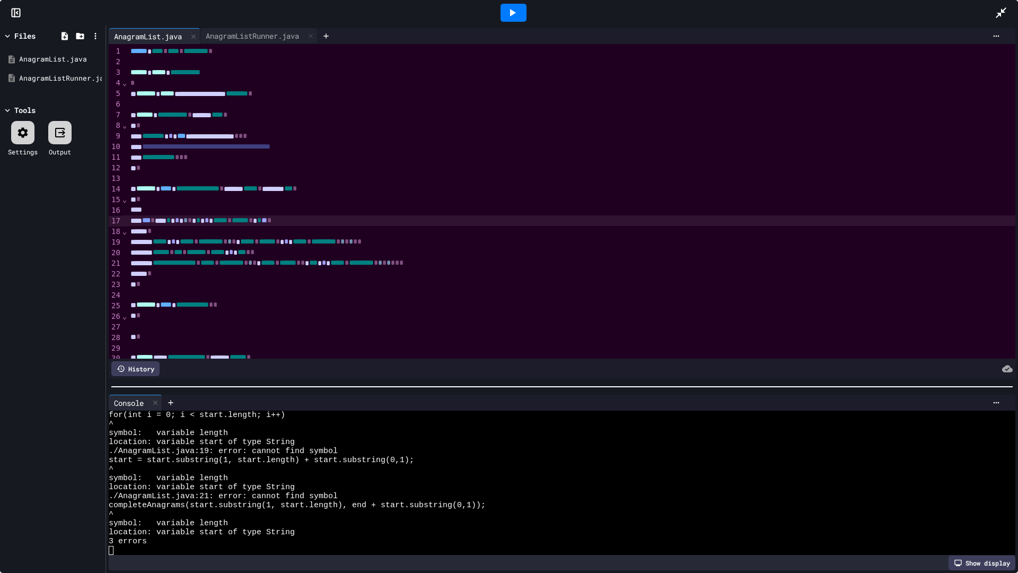
click at [253, 223] on span "*" at bounding box center [251, 219] width 4 height 7
click at [280, 245] on span "*" at bounding box center [278, 241] width 4 height 7
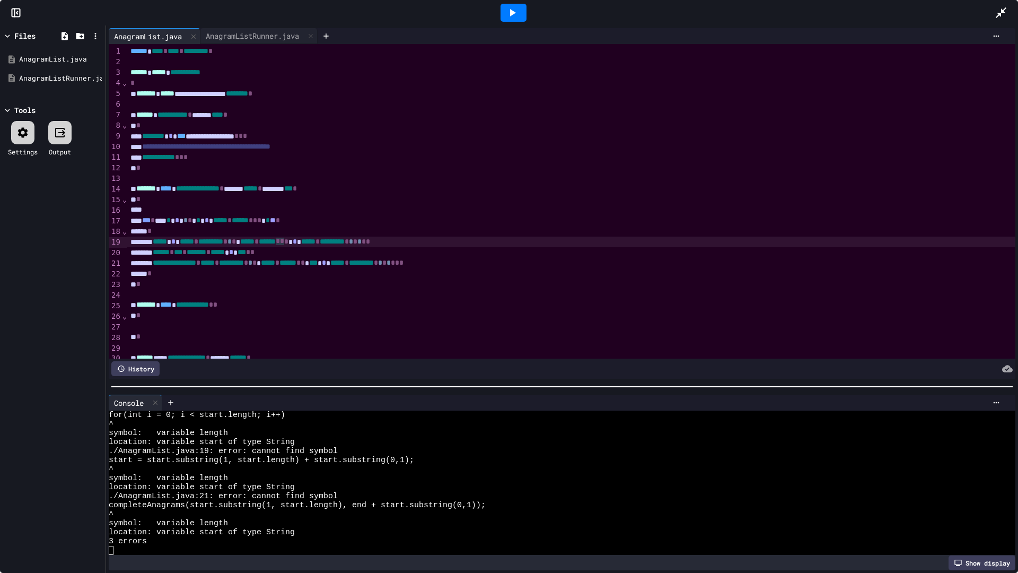
click at [301, 266] on span "*" at bounding box center [298, 262] width 4 height 7
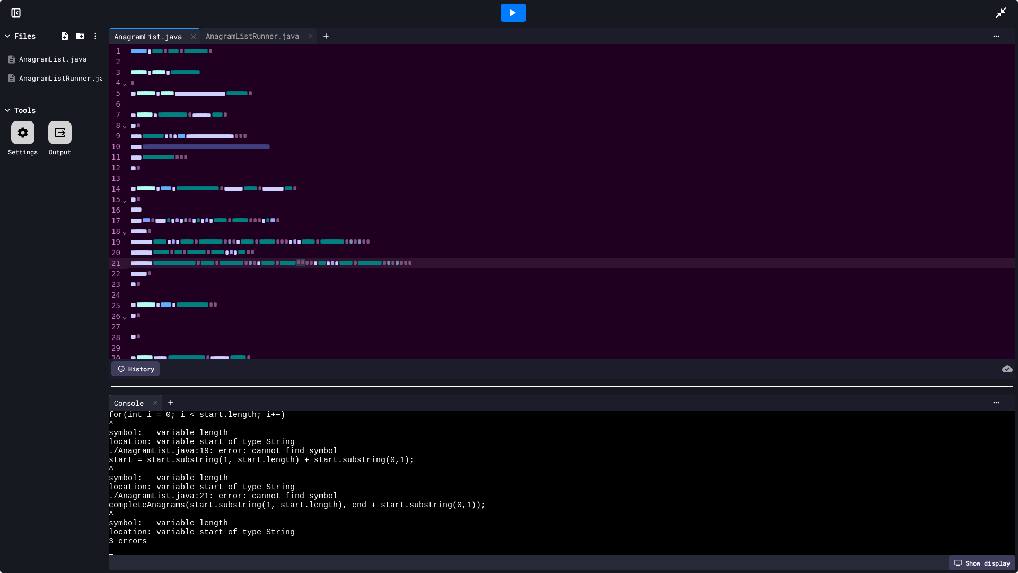
click at [514, 13] on icon at bounding box center [513, 12] width 6 height 7
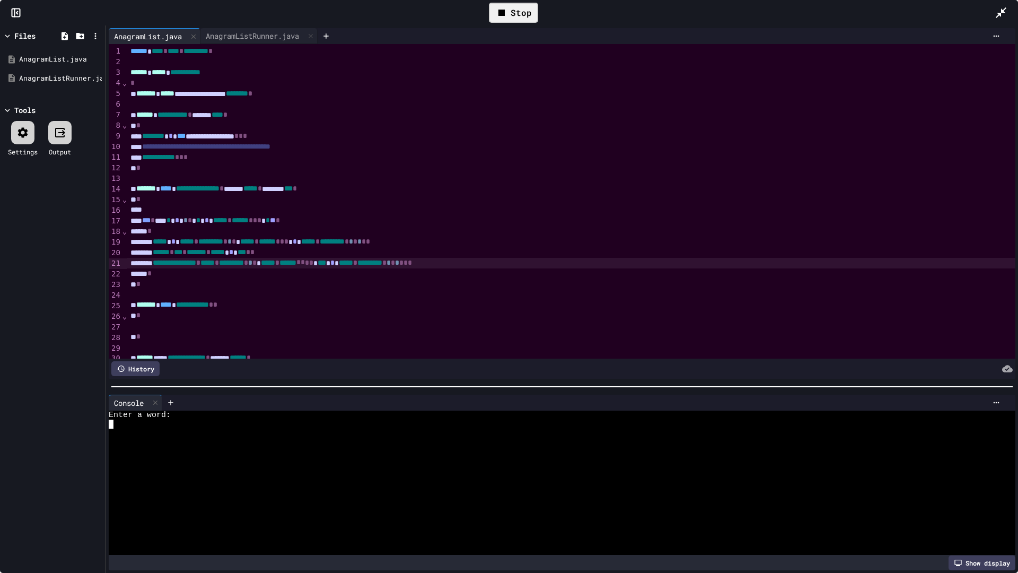
click at [286, 428] on div at bounding box center [557, 432] width 897 height 9
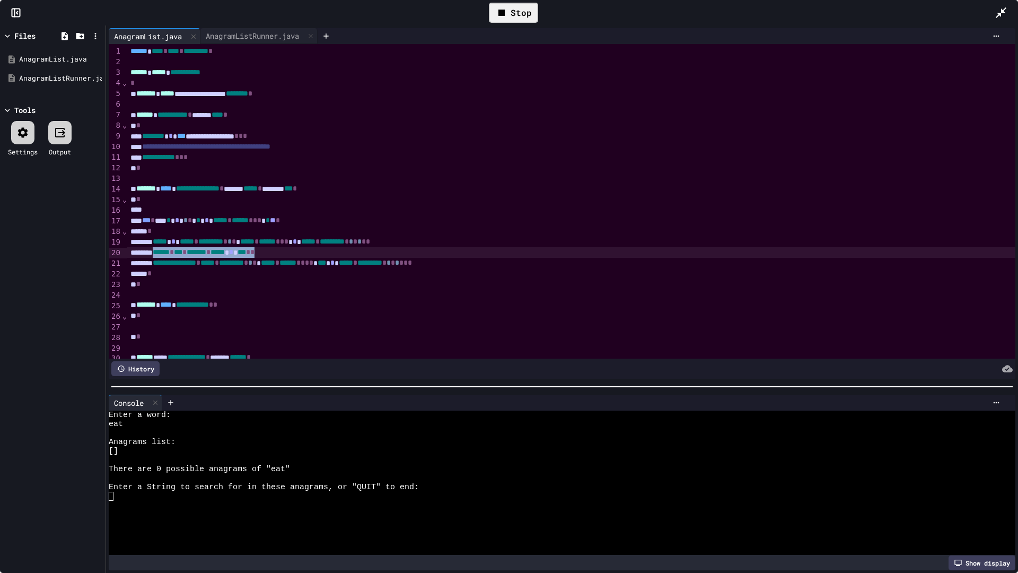
drag, startPoint x: 300, startPoint y: 254, endPoint x: 164, endPoint y: 252, distance: 135.7
click at [164, 252] on div "****** * *** * ******* * ***** * *** * *" at bounding box center [571, 252] width 889 height 11
click at [522, 10] on div "Stop" at bounding box center [513, 13] width 49 height 20
click at [522, 10] on div at bounding box center [513, 13] width 26 height 18
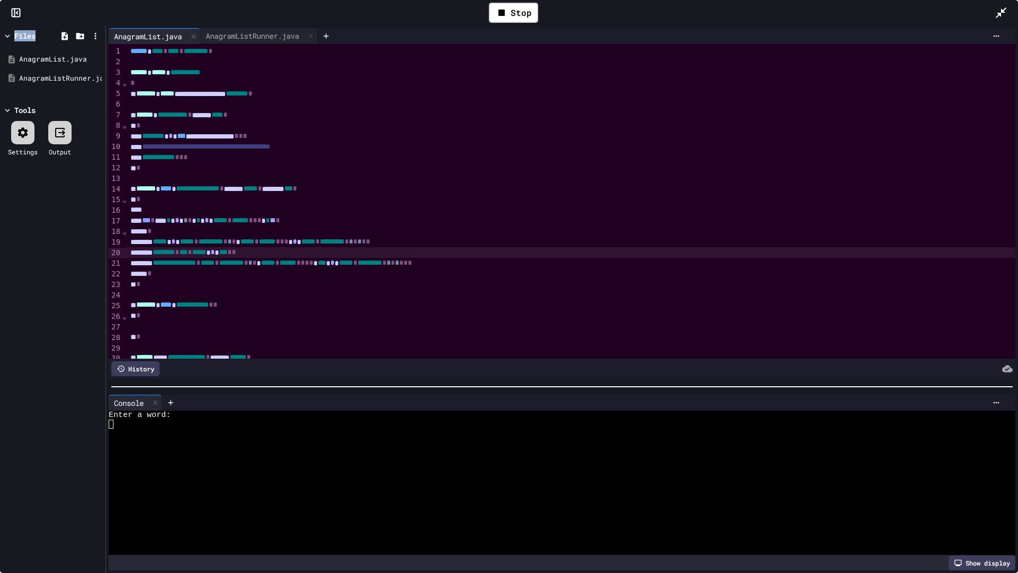
click at [293, 462] on div at bounding box center [557, 459] width 897 height 9
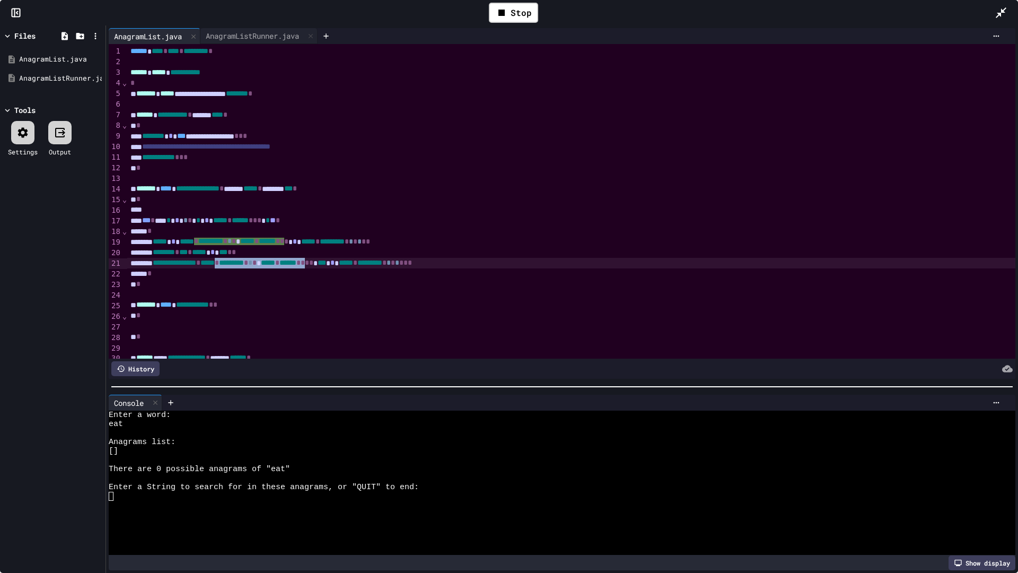
drag, startPoint x: 377, startPoint y: 265, endPoint x: 258, endPoint y: 266, distance: 119.3
click at [258, 266] on div "**********" at bounding box center [571, 263] width 889 height 11
drag, startPoint x: 375, startPoint y: 265, endPoint x: 283, endPoint y: 268, distance: 92.8
click at [283, 268] on div "**********" at bounding box center [571, 263] width 889 height 11
click at [528, 15] on div "Stop" at bounding box center [513, 13] width 49 height 20
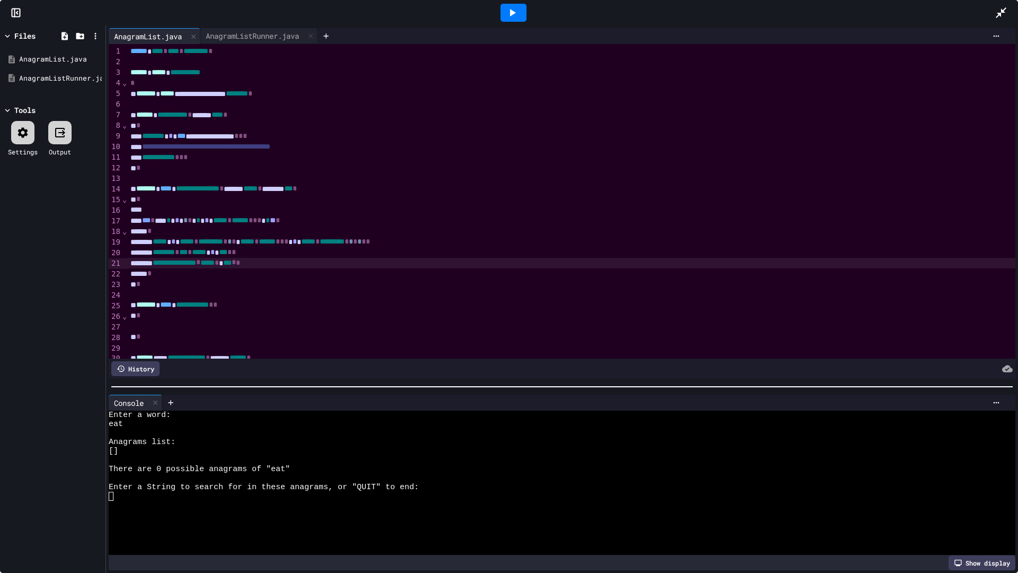
click at [516, 17] on icon at bounding box center [512, 12] width 13 height 13
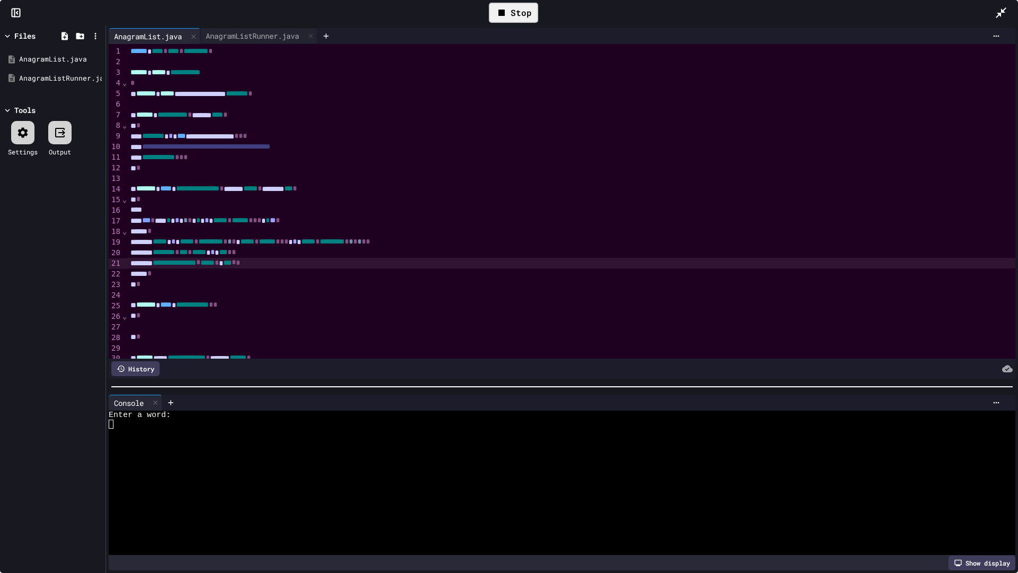
click at [345, 454] on div at bounding box center [557, 450] width 897 height 9
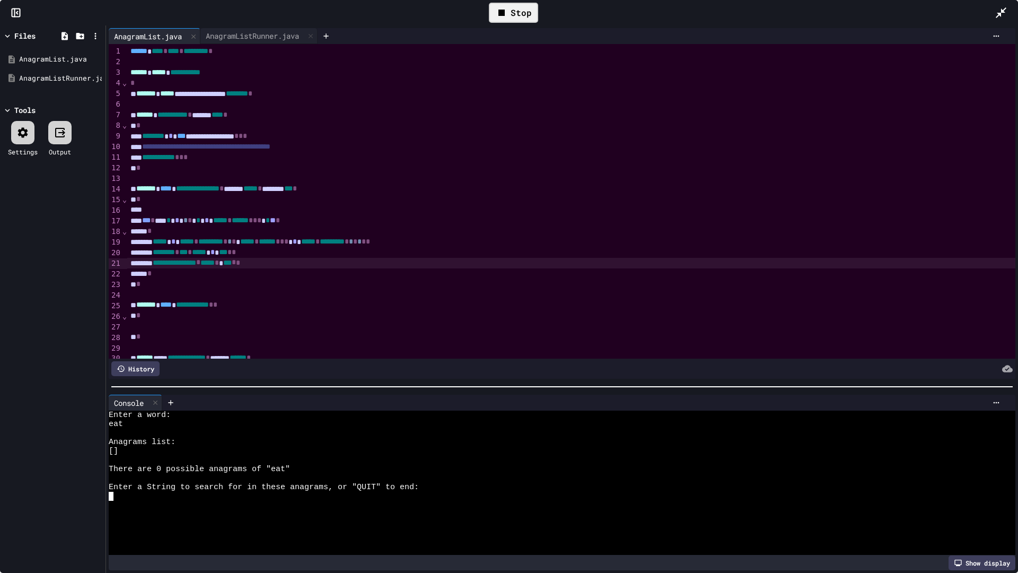
click at [352, 243] on div "***** * ***** * ********* * * * ***** * ****** * * * * ***** * ********* * * * …" at bounding box center [571, 241] width 889 height 11
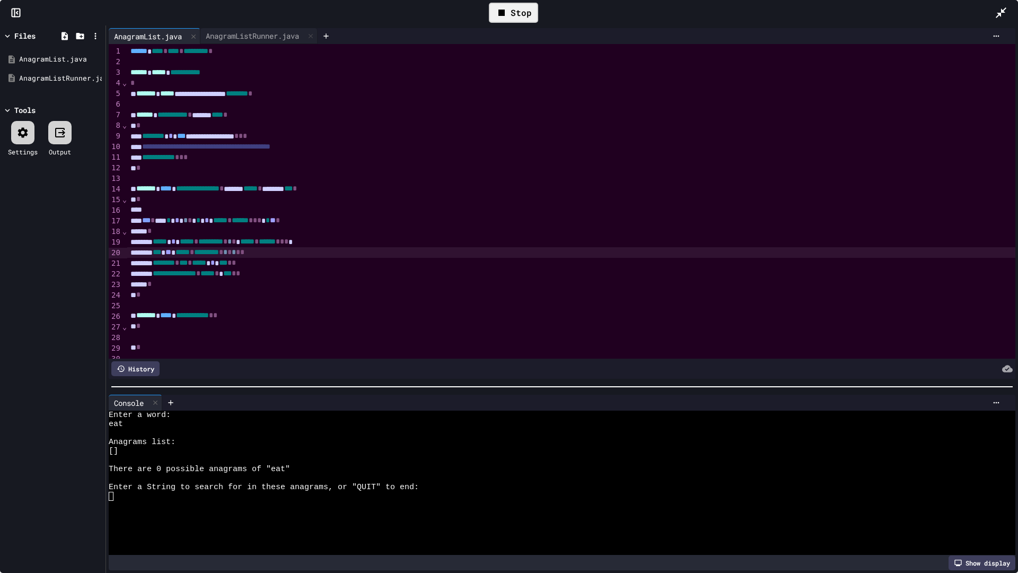
click at [520, 16] on div "Stop" at bounding box center [513, 13] width 49 height 20
click at [520, 16] on div at bounding box center [513, 13] width 26 height 18
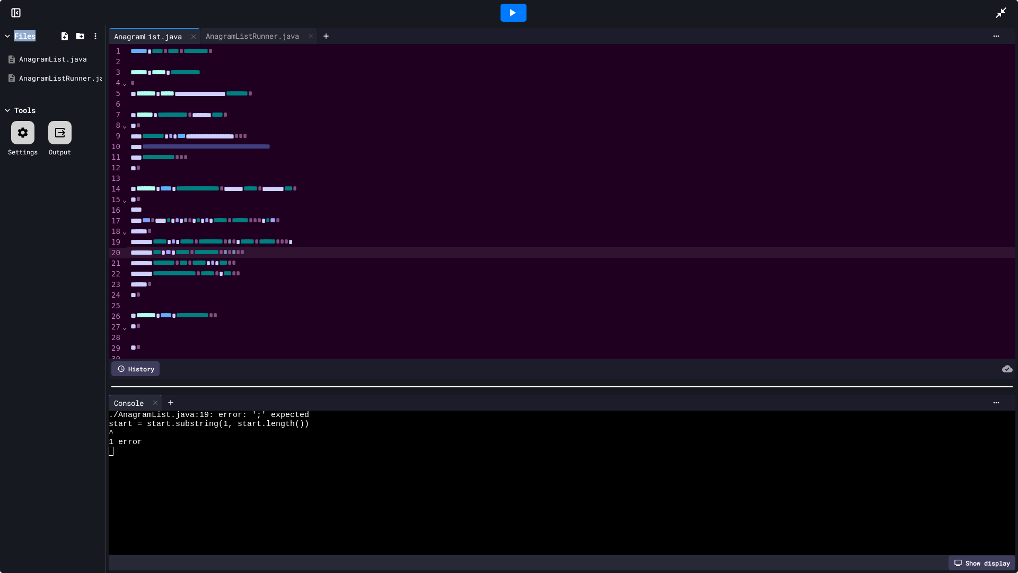
click at [366, 511] on div at bounding box center [557, 513] width 897 height 9
click at [357, 239] on div "***** * ***** * ********* * * * ***** * ****** * * *" at bounding box center [571, 241] width 889 height 11
click at [515, 22] on div at bounding box center [513, 12] width 37 height 29
click at [515, 19] on icon at bounding box center [512, 12] width 13 height 13
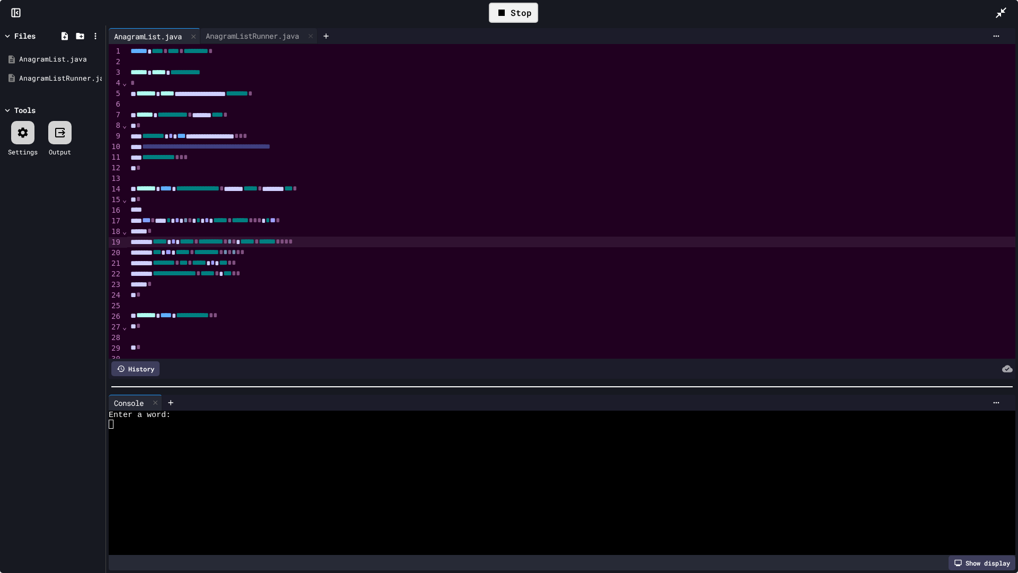
click at [248, 433] on div at bounding box center [557, 432] width 897 height 9
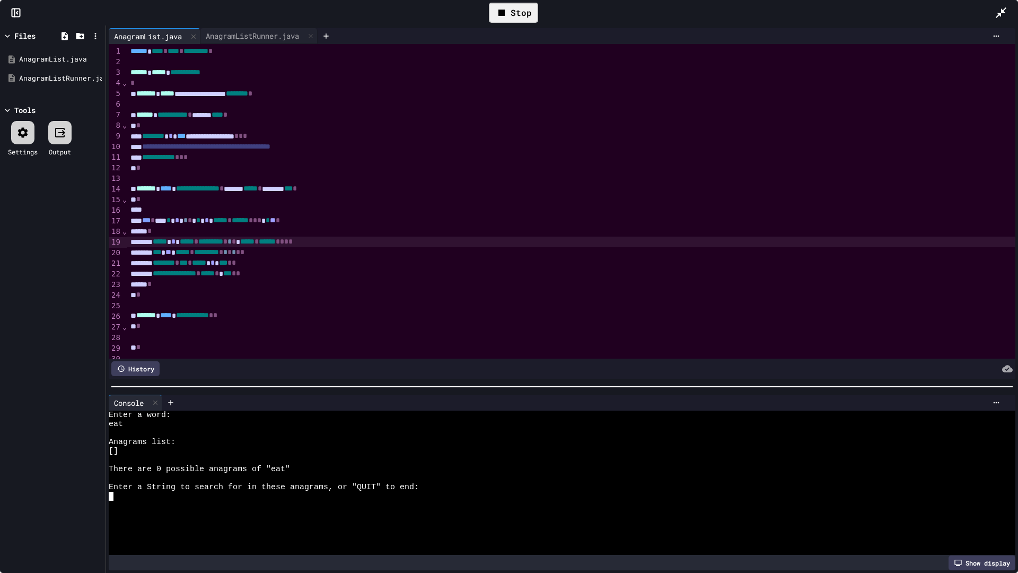
scroll to position [145, 0]
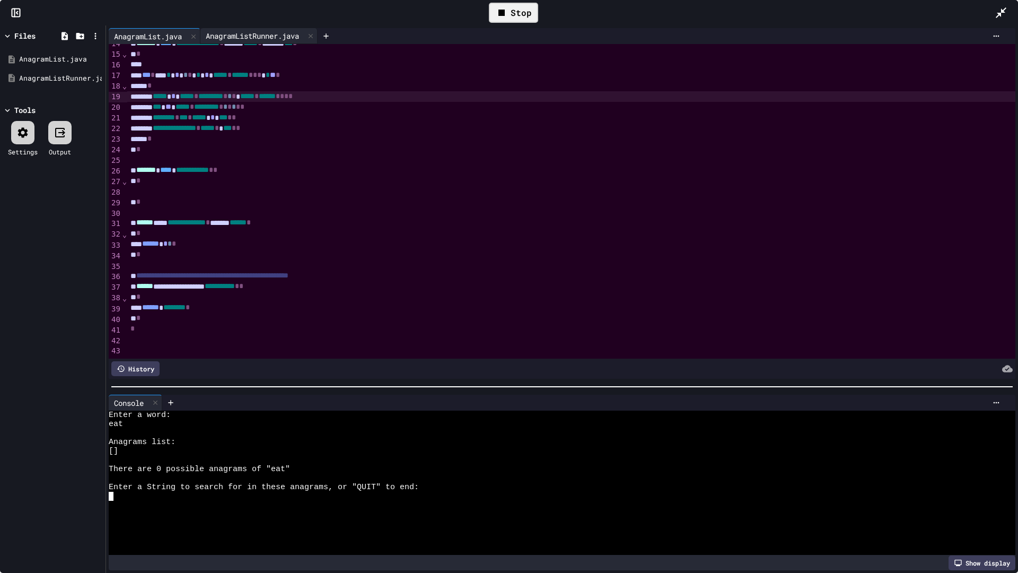
click at [248, 33] on div "AnagramListRunner.java" at bounding box center [252, 35] width 104 height 11
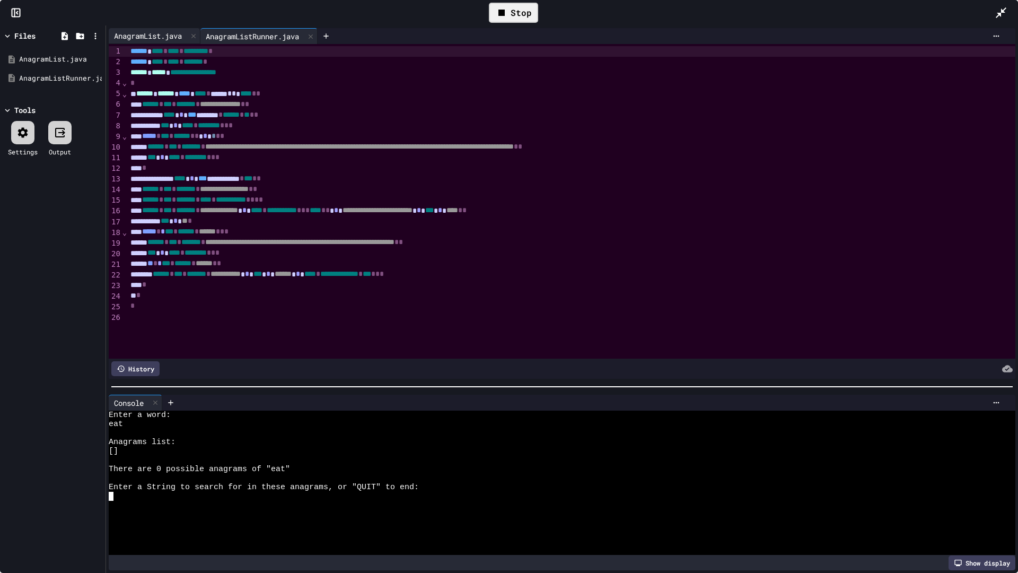
click at [175, 39] on div "AnagramList.java" at bounding box center [148, 35] width 78 height 11
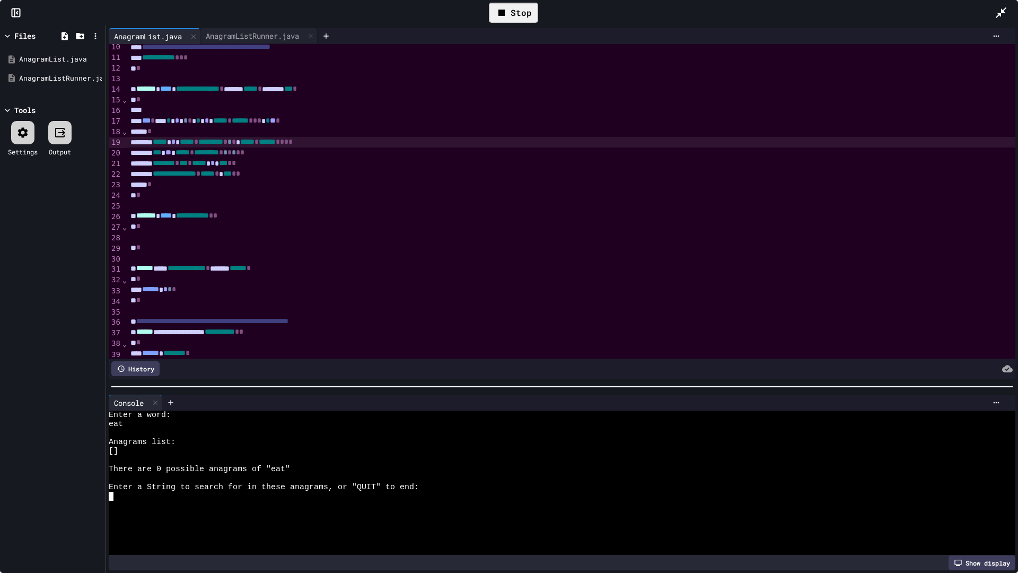
scroll to position [0, 0]
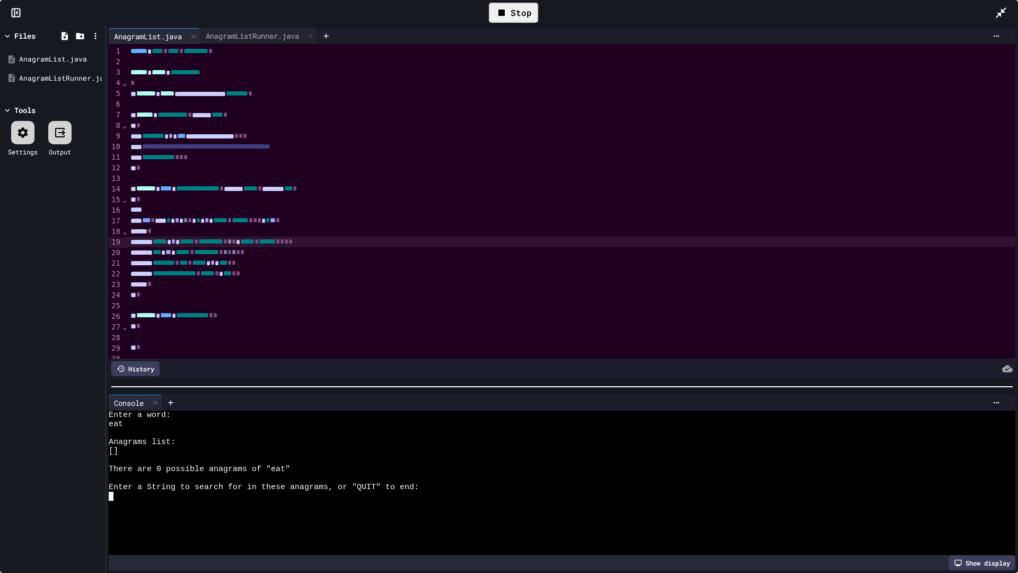
click at [354, 144] on div "**********" at bounding box center [571, 147] width 889 height 11
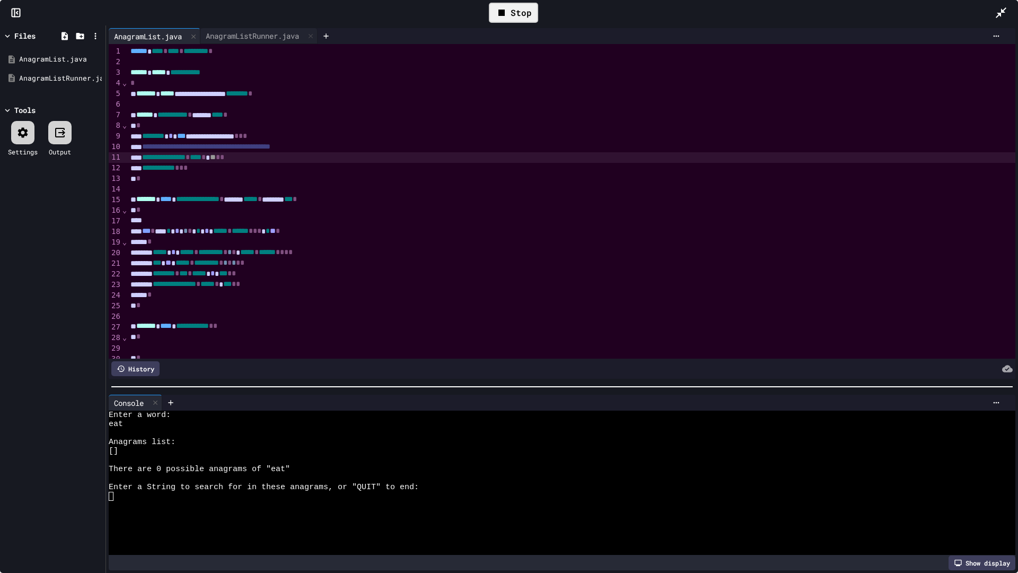
click at [498, 8] on icon at bounding box center [501, 12] width 13 height 13
click at [506, 13] on icon at bounding box center [512, 12] width 13 height 13
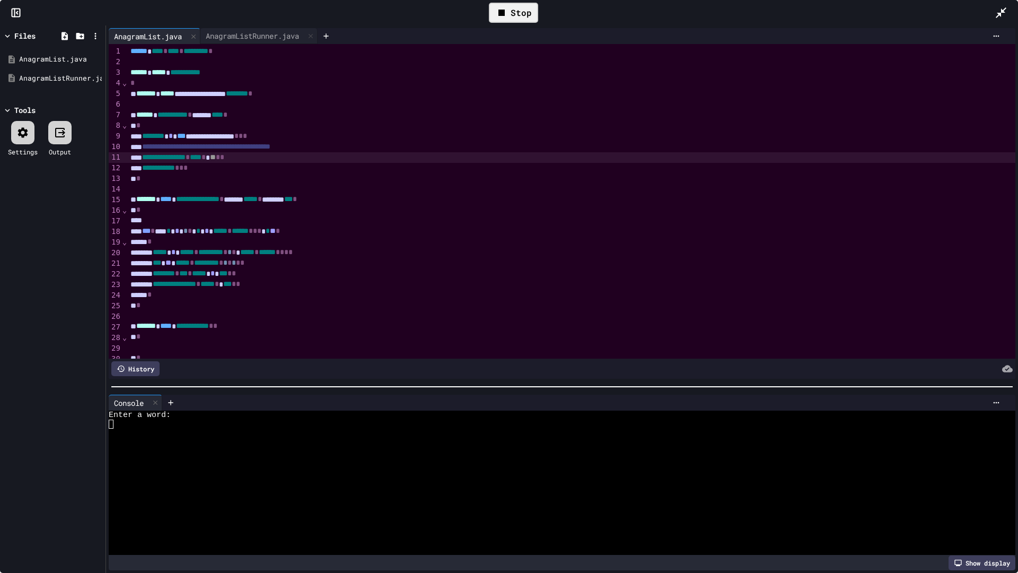
click at [377, 493] on div at bounding box center [557, 495] width 897 height 9
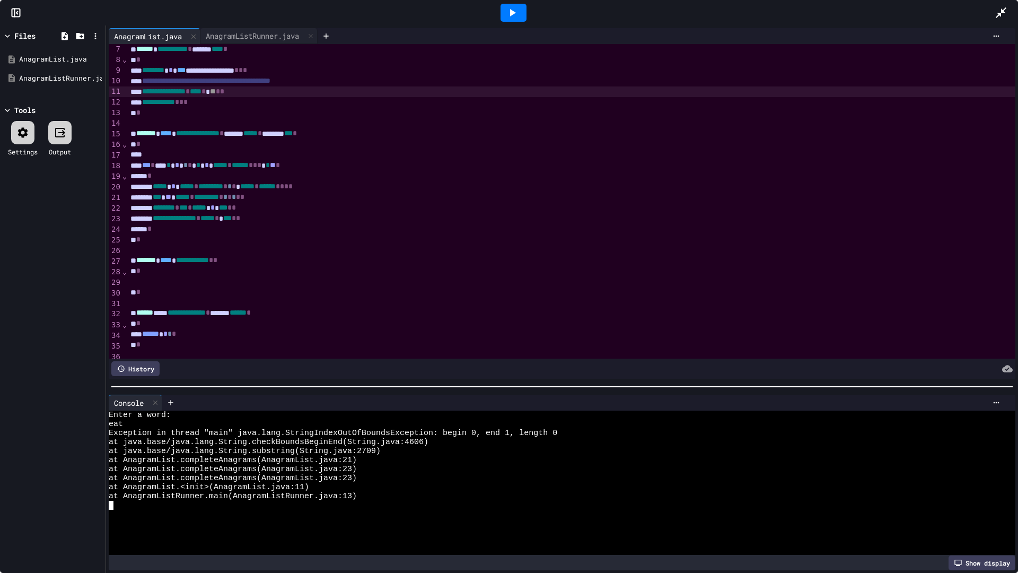
scroll to position [68, 0]
click at [314, 220] on div "**********" at bounding box center [571, 216] width 889 height 11
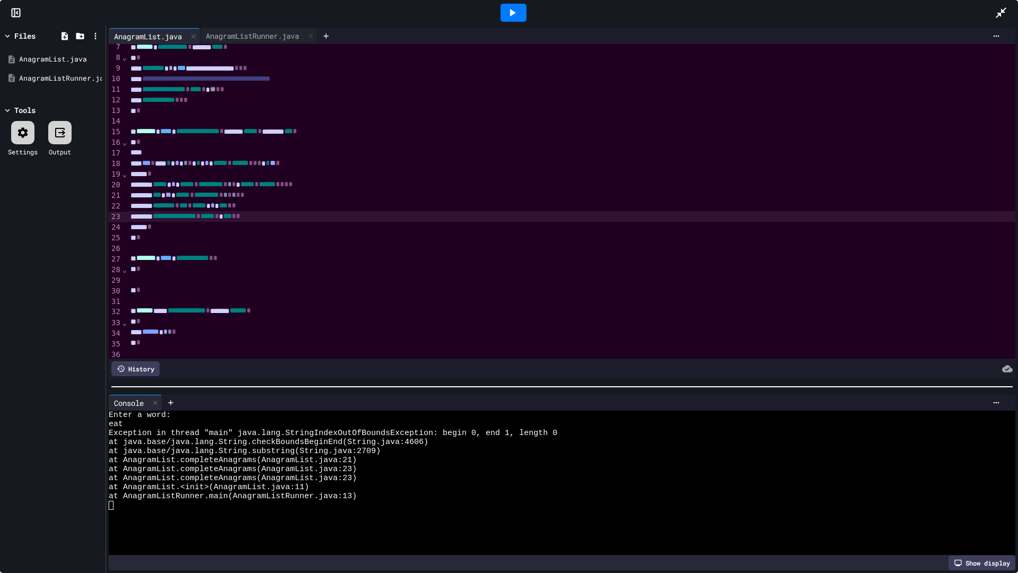
click at [188, 188] on div "***** * ***** * ********* * * * ***** * ****** * * * *" at bounding box center [571, 184] width 889 height 11
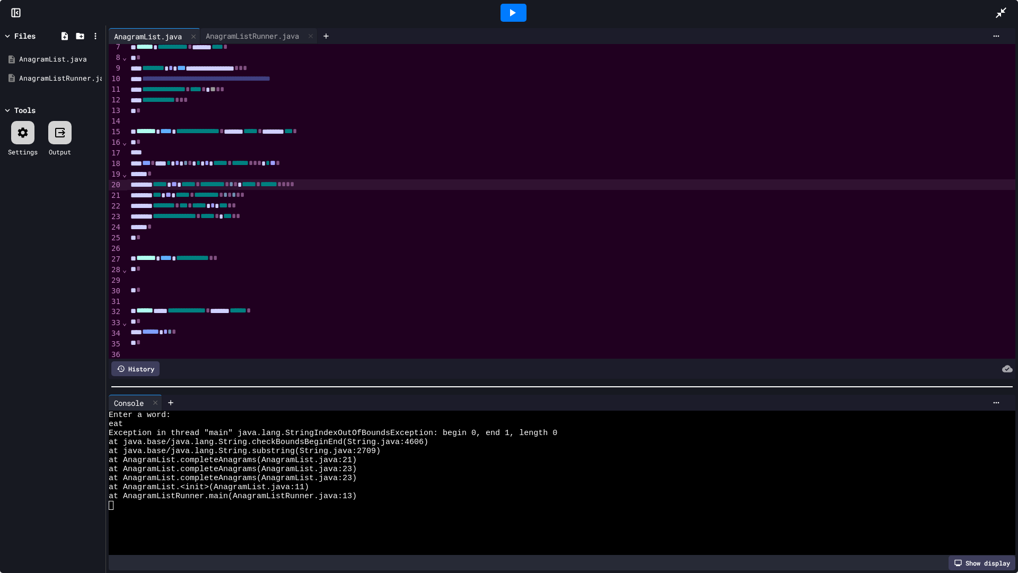
click at [290, 186] on span "*" at bounding box center [288, 183] width 4 height 7
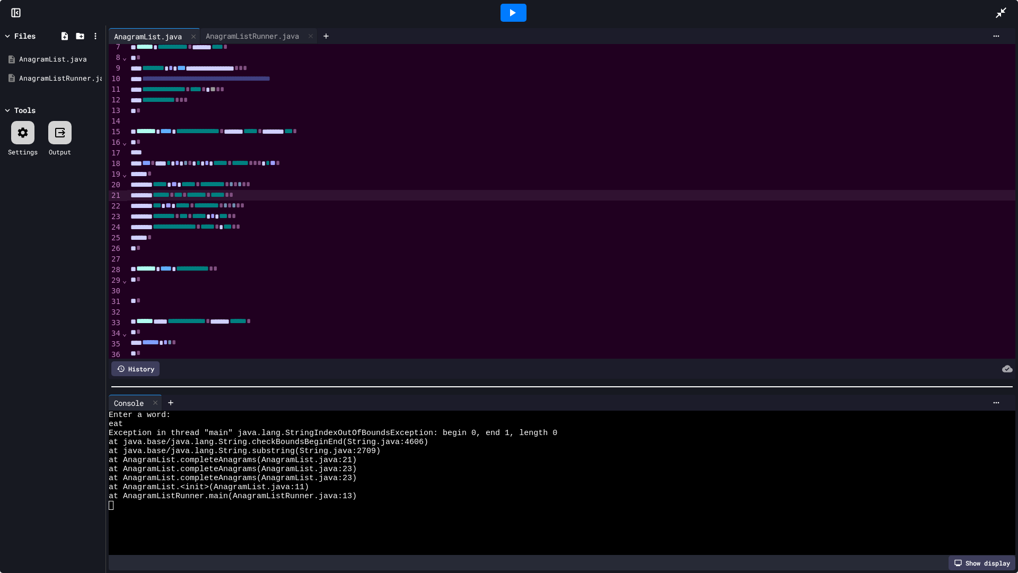
click at [517, 14] on icon at bounding box center [512, 12] width 13 height 13
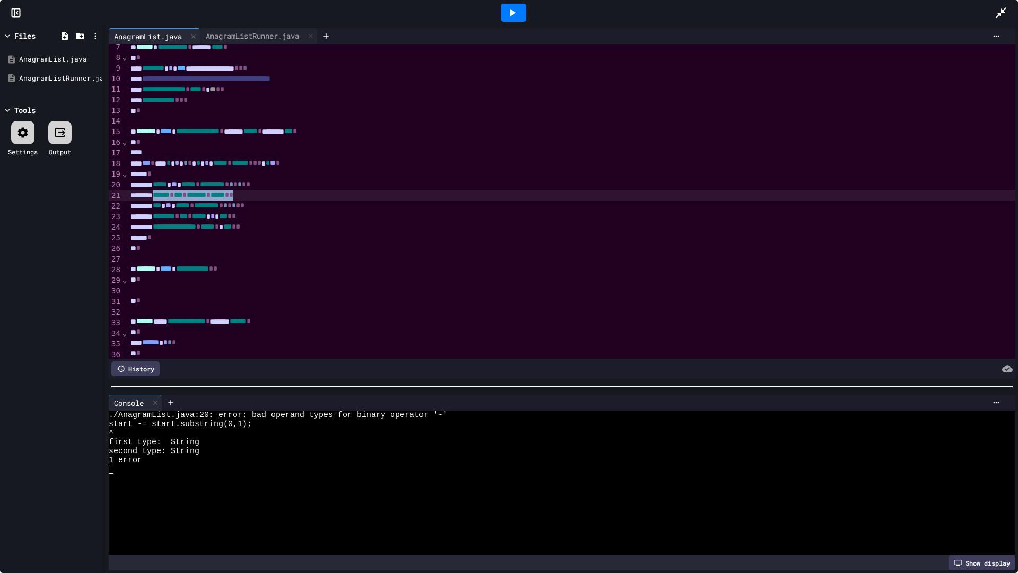
drag, startPoint x: 304, startPoint y: 192, endPoint x: 164, endPoint y: 198, distance: 139.5
click at [164, 198] on div "****** * *** * ******* * ***** * *" at bounding box center [571, 195] width 889 height 11
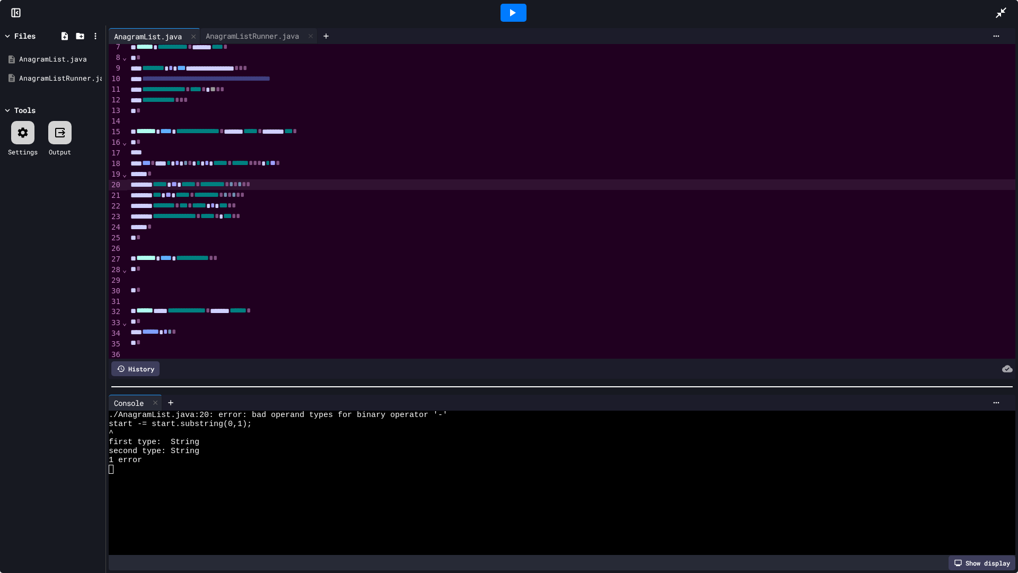
click at [177, 185] on span "**" at bounding box center [174, 183] width 6 height 7
click at [515, 11] on icon at bounding box center [512, 12] width 13 height 13
click at [280, 187] on span "*" at bounding box center [278, 183] width 4 height 7
click at [511, 16] on icon at bounding box center [512, 12] width 13 height 13
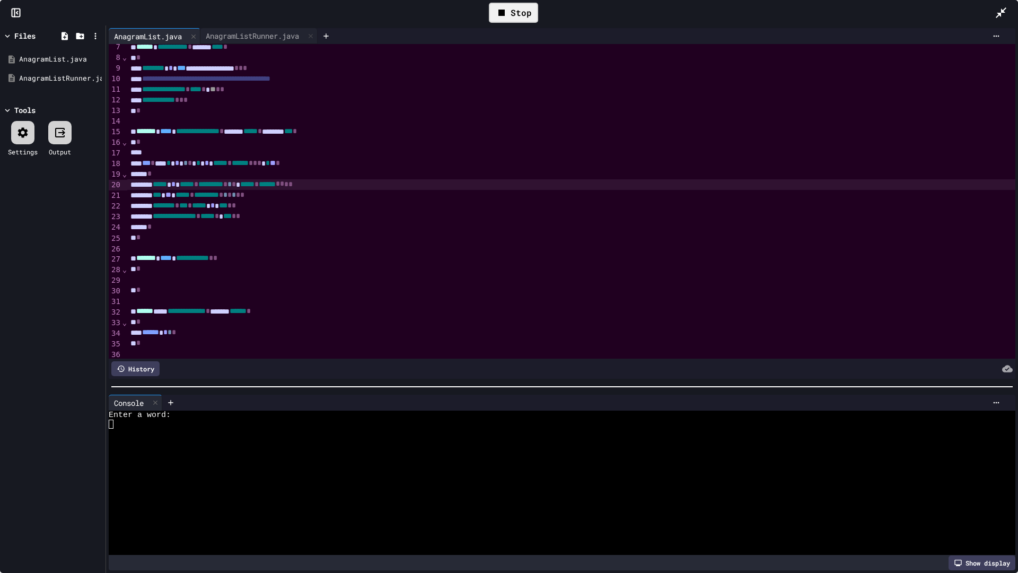
click at [495, 442] on div at bounding box center [557, 441] width 897 height 9
